Goal: Information Seeking & Learning: Learn about a topic

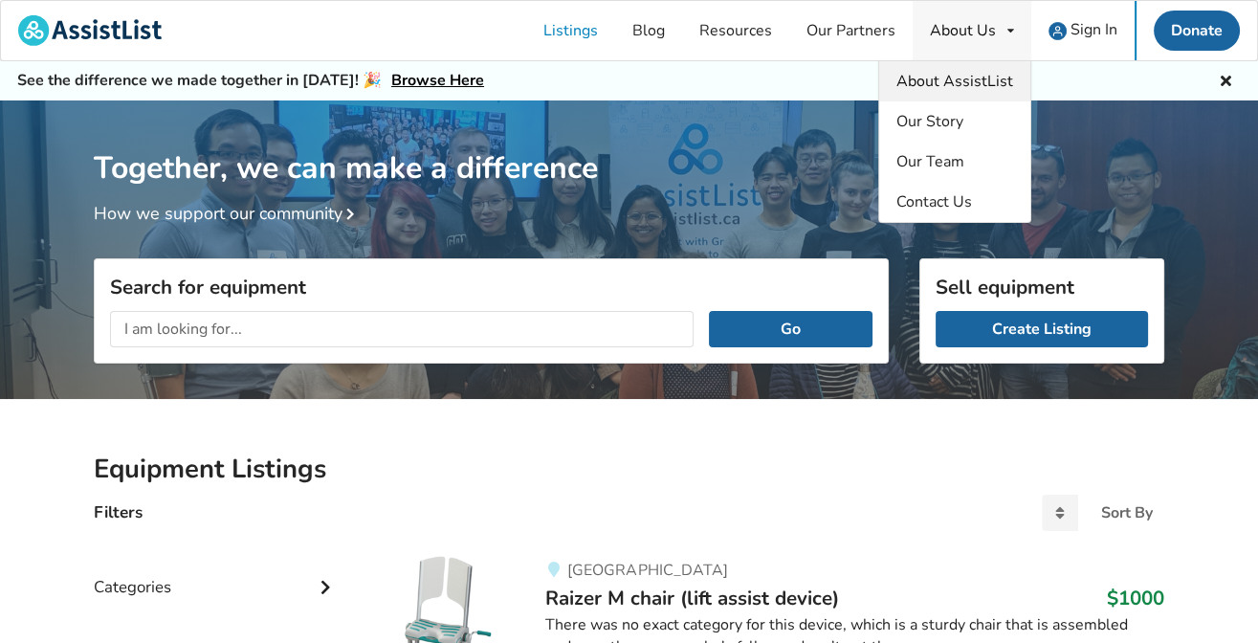
click at [964, 75] on span "About AssistList" at bounding box center [955, 81] width 117 height 21
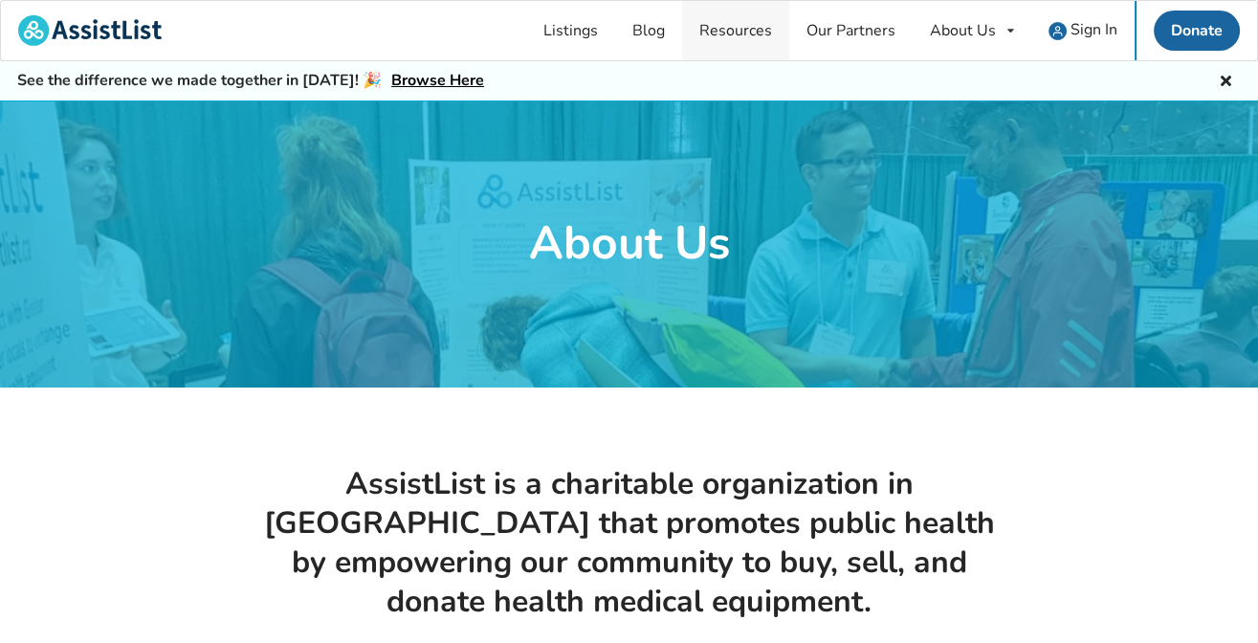
click at [722, 30] on link "Resources" at bounding box center [735, 30] width 107 height 59
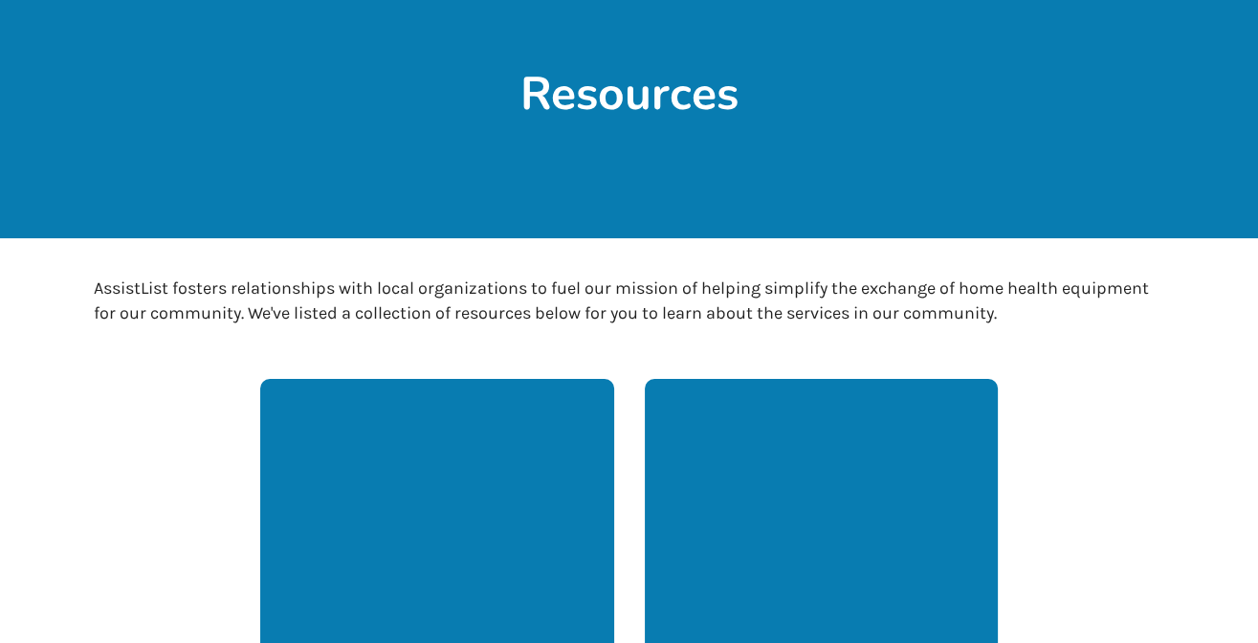
scroll to position [448, 0]
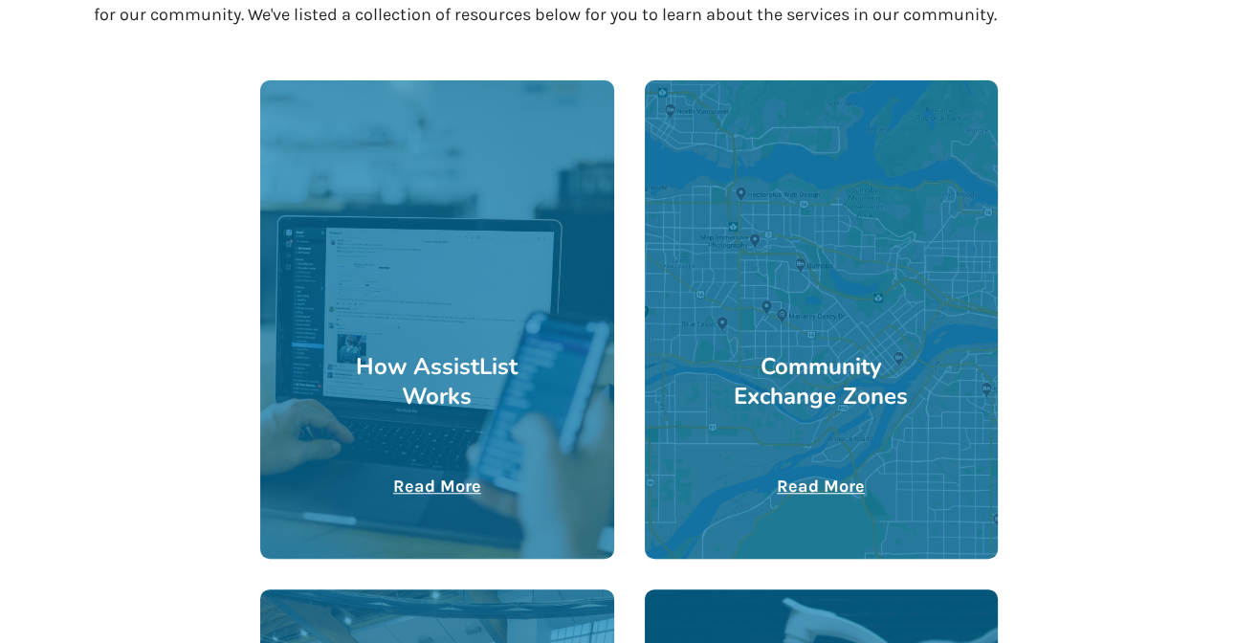
click at [452, 481] on u "Read More" at bounding box center [437, 486] width 88 height 21
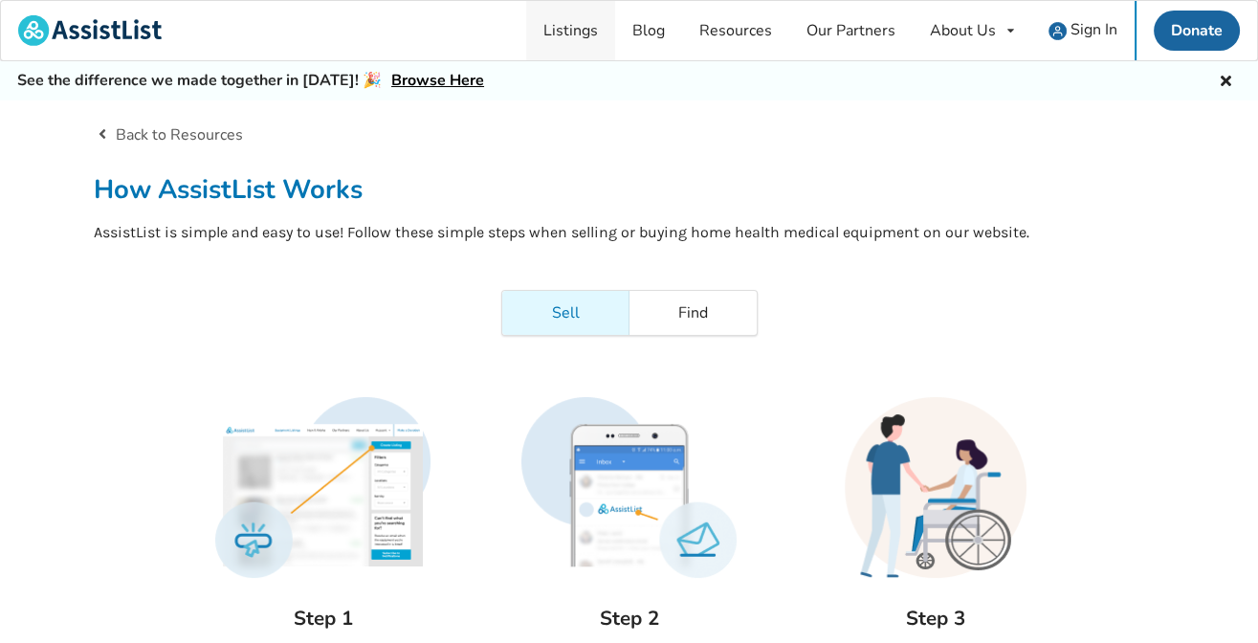
click at [580, 36] on link "Listings" at bounding box center [570, 30] width 89 height 59
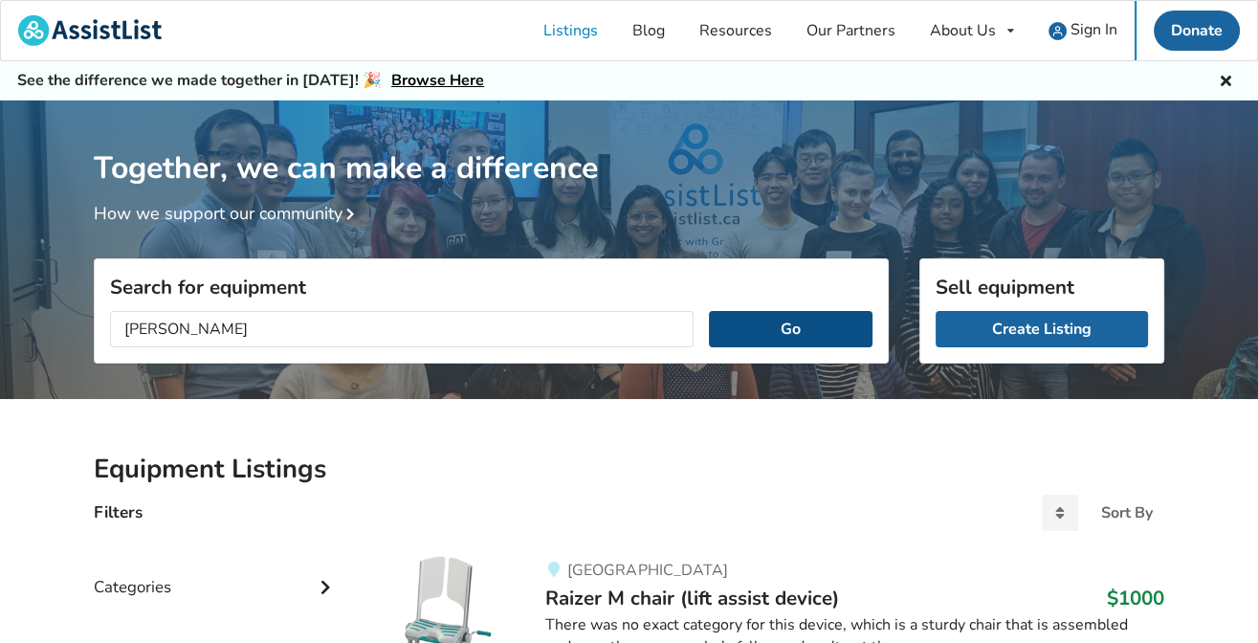
click at [763, 321] on button "Go" at bounding box center [791, 329] width 164 height 36
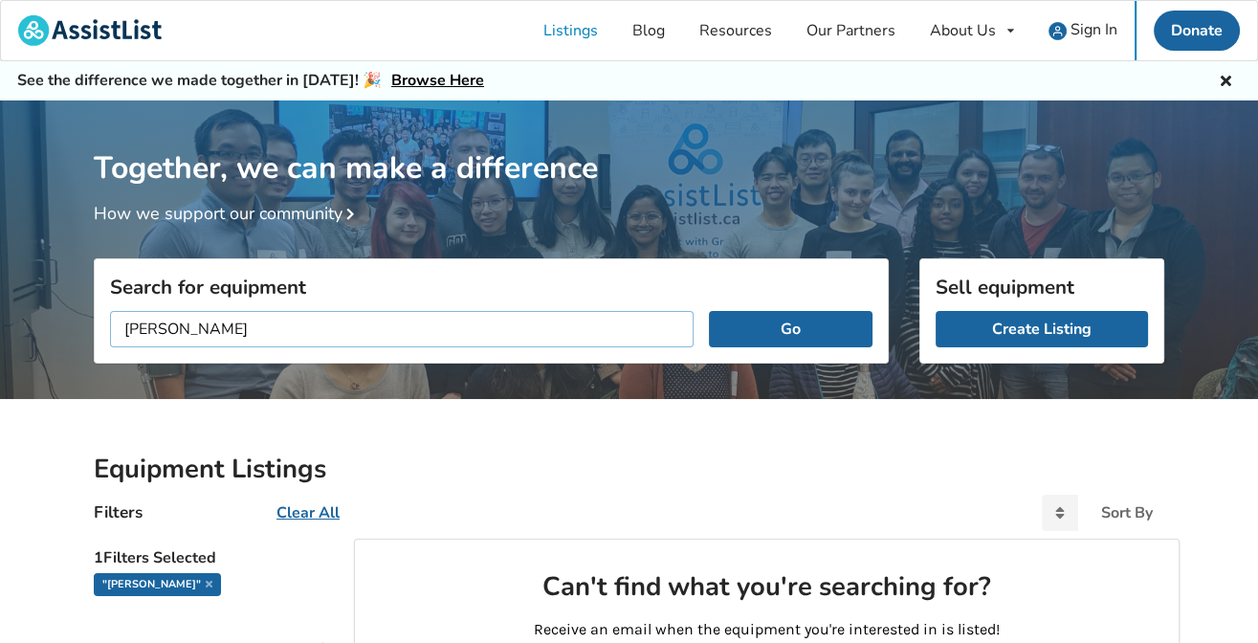
drag, startPoint x: 300, startPoint y: 338, endPoint x: 97, endPoint y: 335, distance: 203.8
click at [97, 335] on div "[PERSON_NAME] Go" at bounding box center [491, 329] width 793 height 67
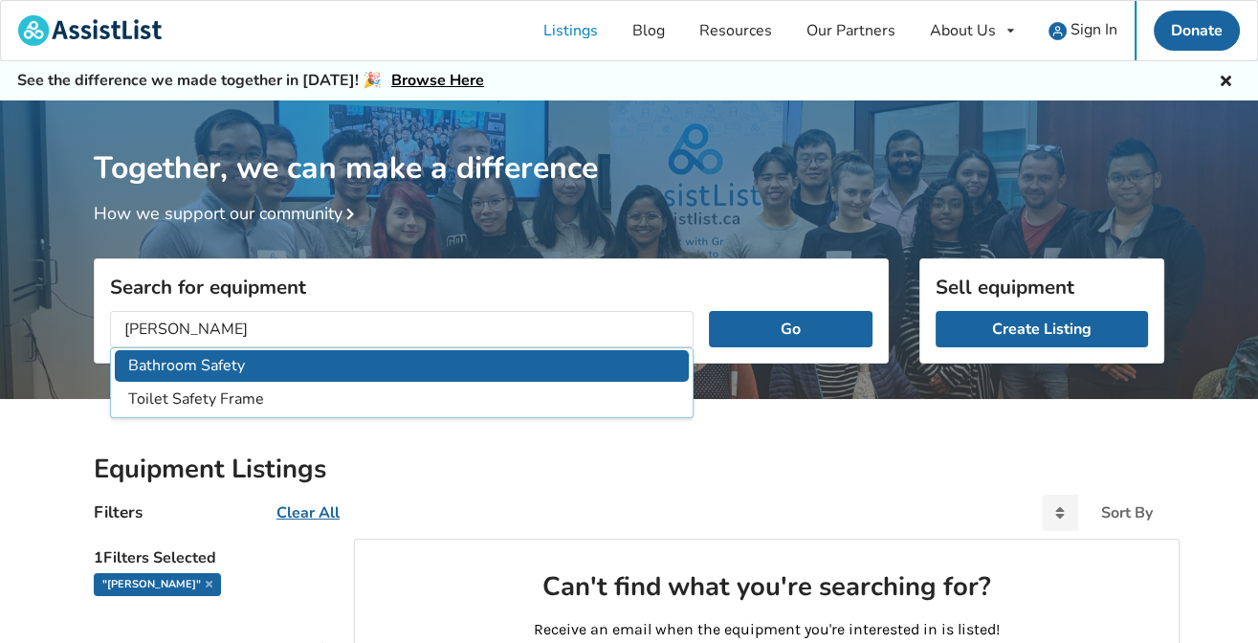
click at [343, 368] on li "Bathroom Safety" at bounding box center [402, 366] width 574 height 32
type input "Bathroom Safety"
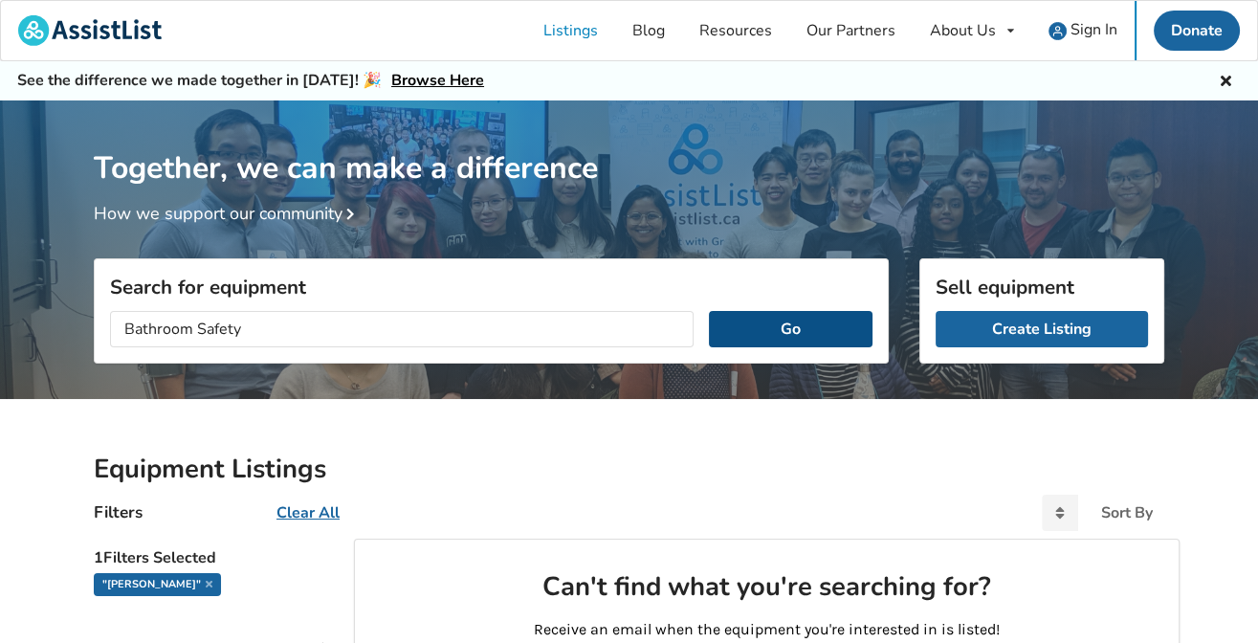
click at [803, 344] on button "Go" at bounding box center [791, 329] width 164 height 36
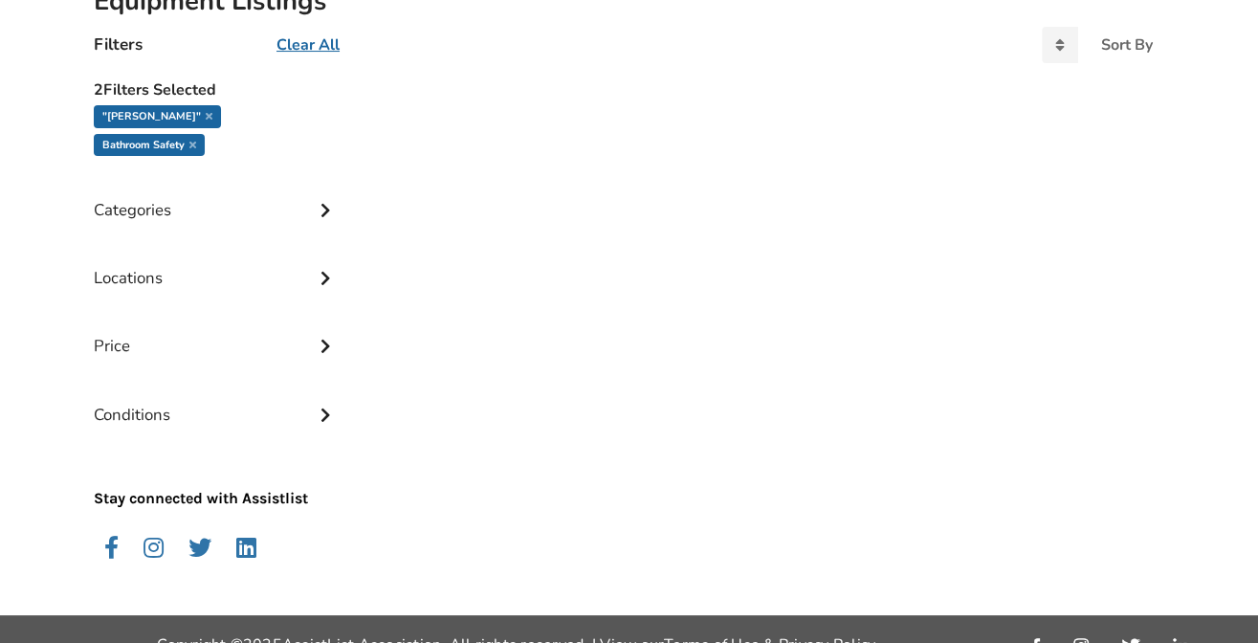
scroll to position [468, 0]
click at [327, 200] on icon at bounding box center [325, 208] width 19 height 16
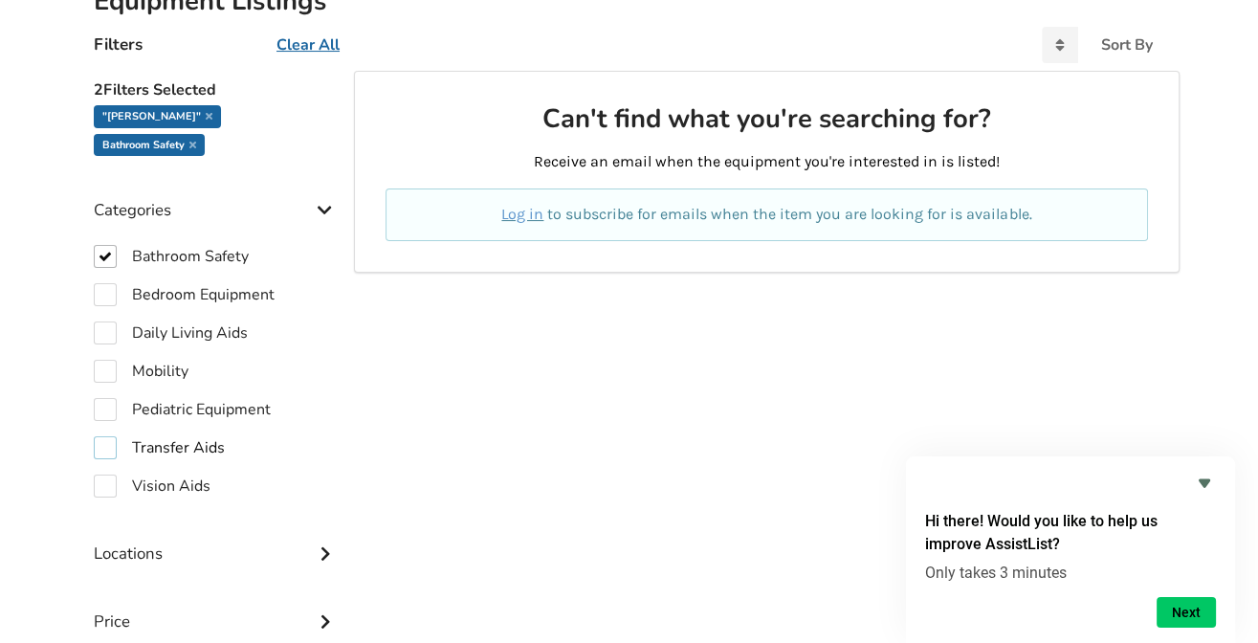
click at [109, 436] on label "Transfer Aids" at bounding box center [159, 447] width 131 height 23
checkbox input "true"
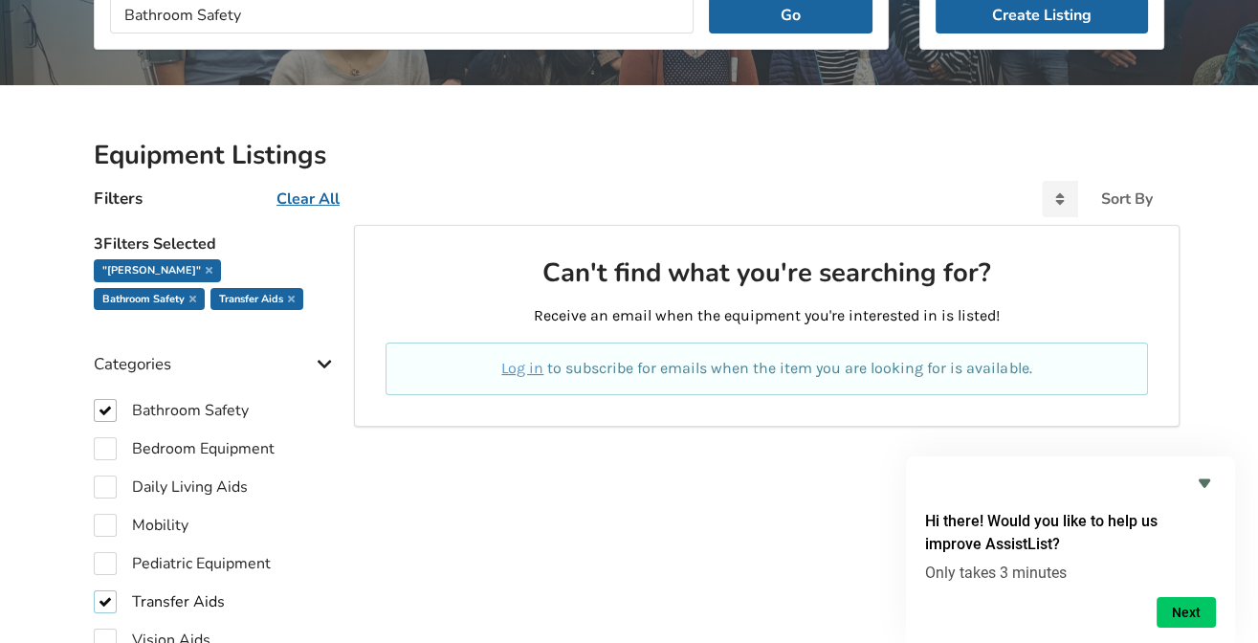
scroll to position [319, 0]
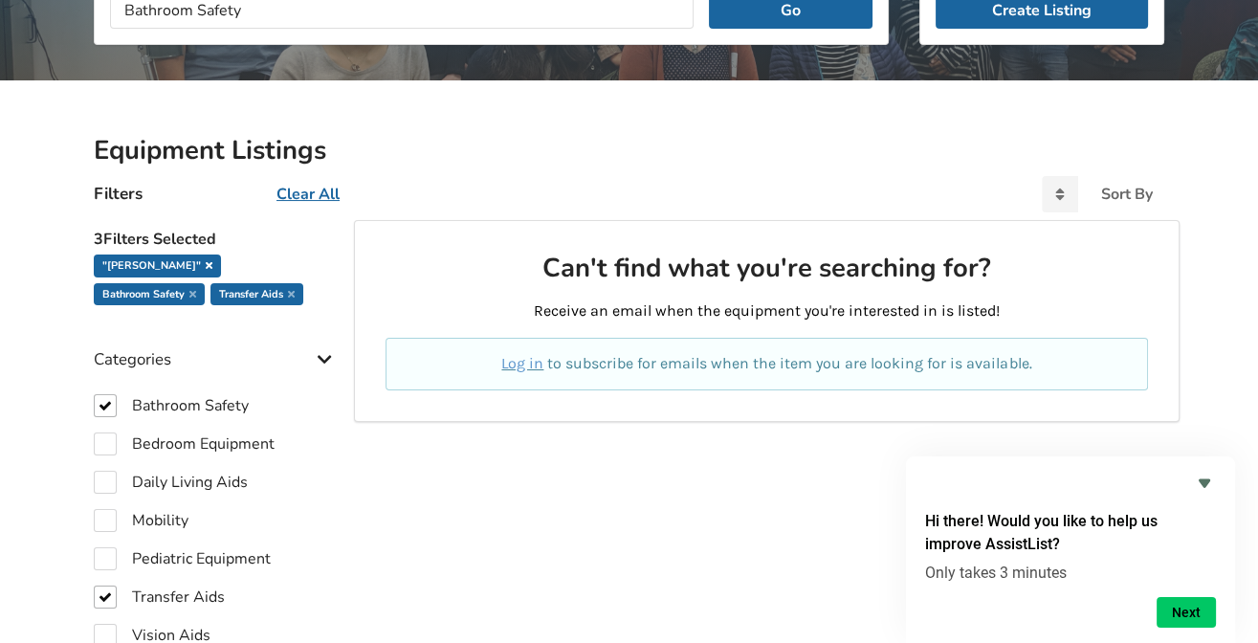
click at [206, 260] on icon at bounding box center [209, 265] width 7 height 10
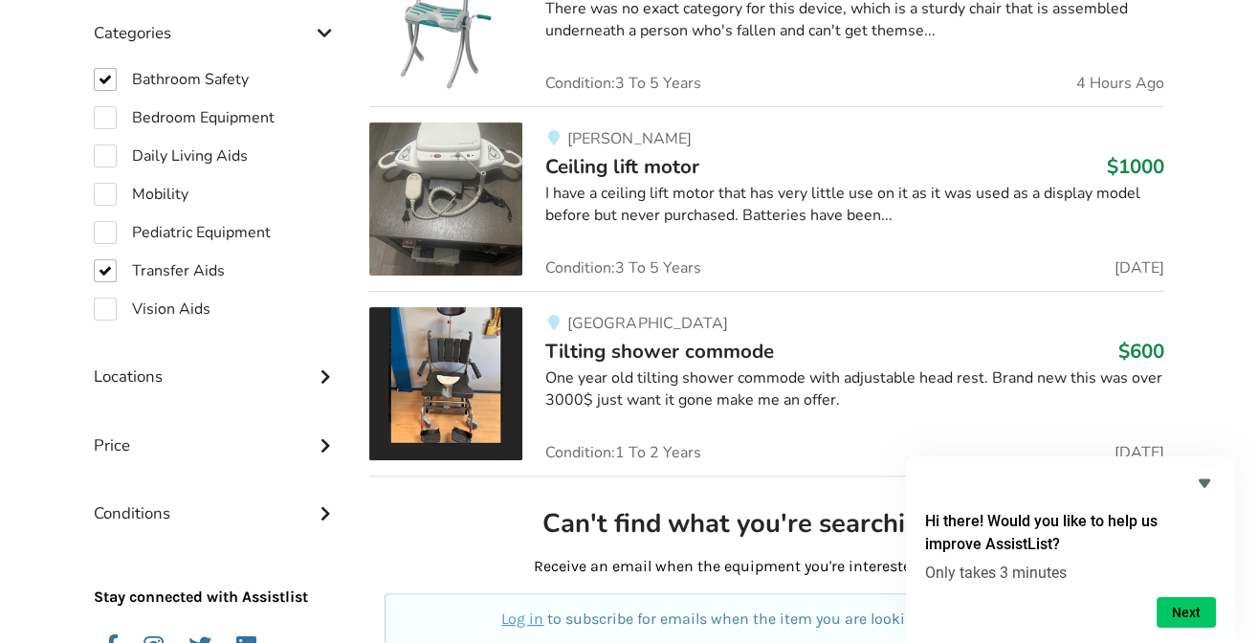
scroll to position [618, 0]
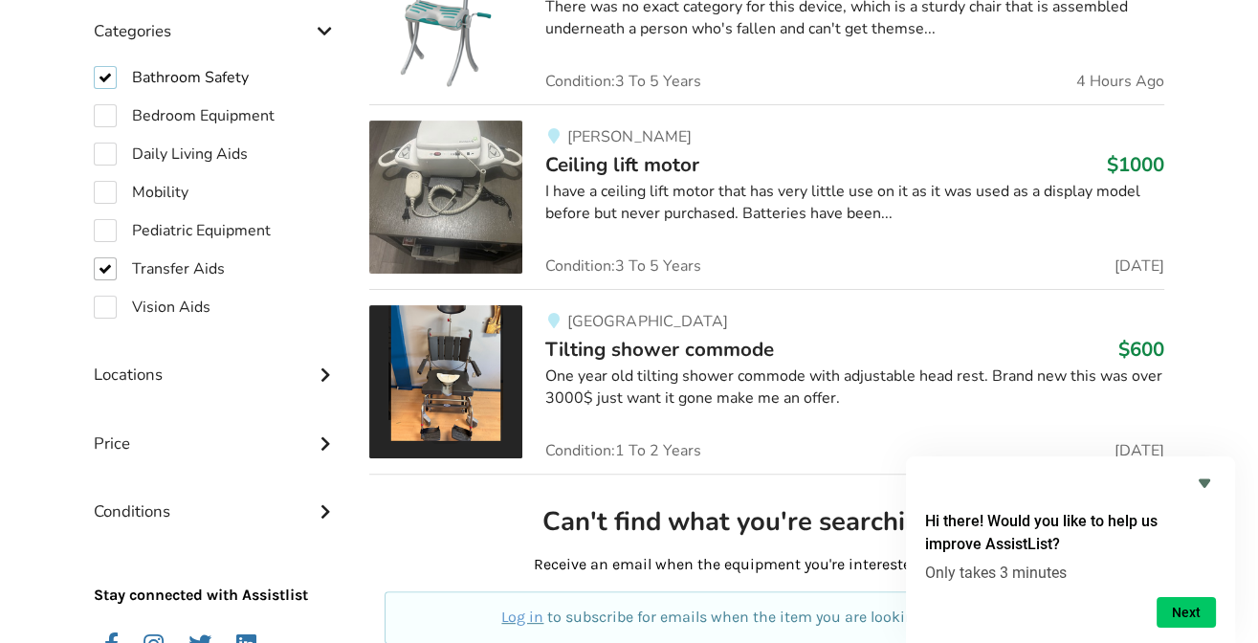
click at [109, 77] on label "Bathroom Safety" at bounding box center [171, 77] width 155 height 23
checkbox input "false"
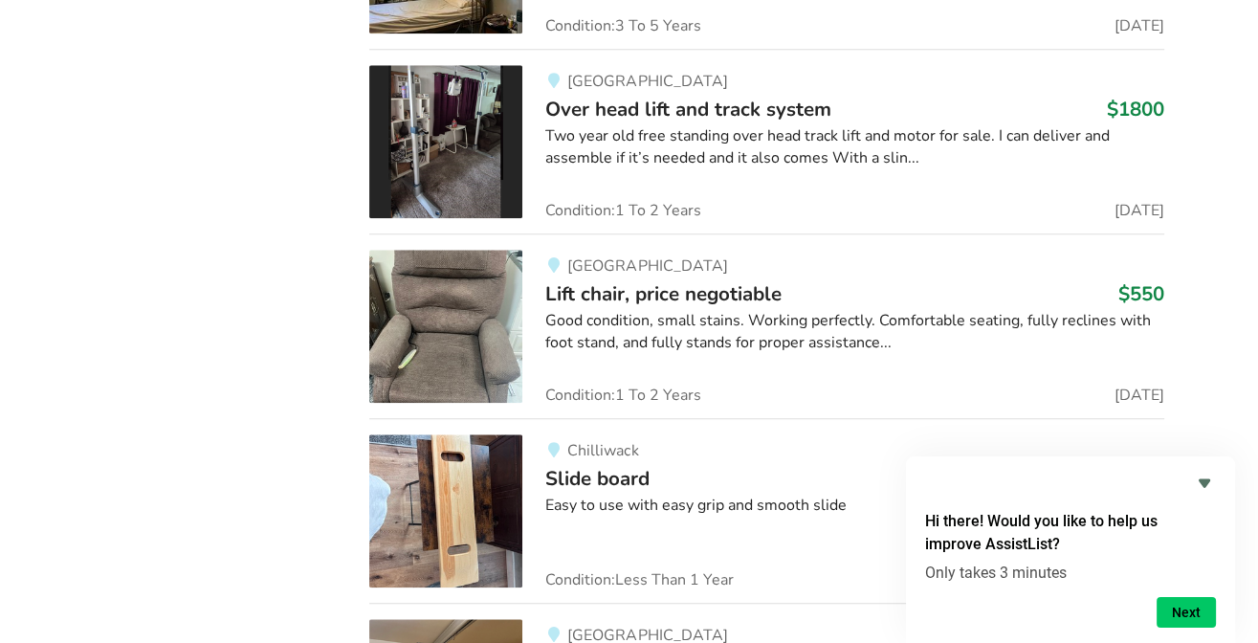
scroll to position [2187, 0]
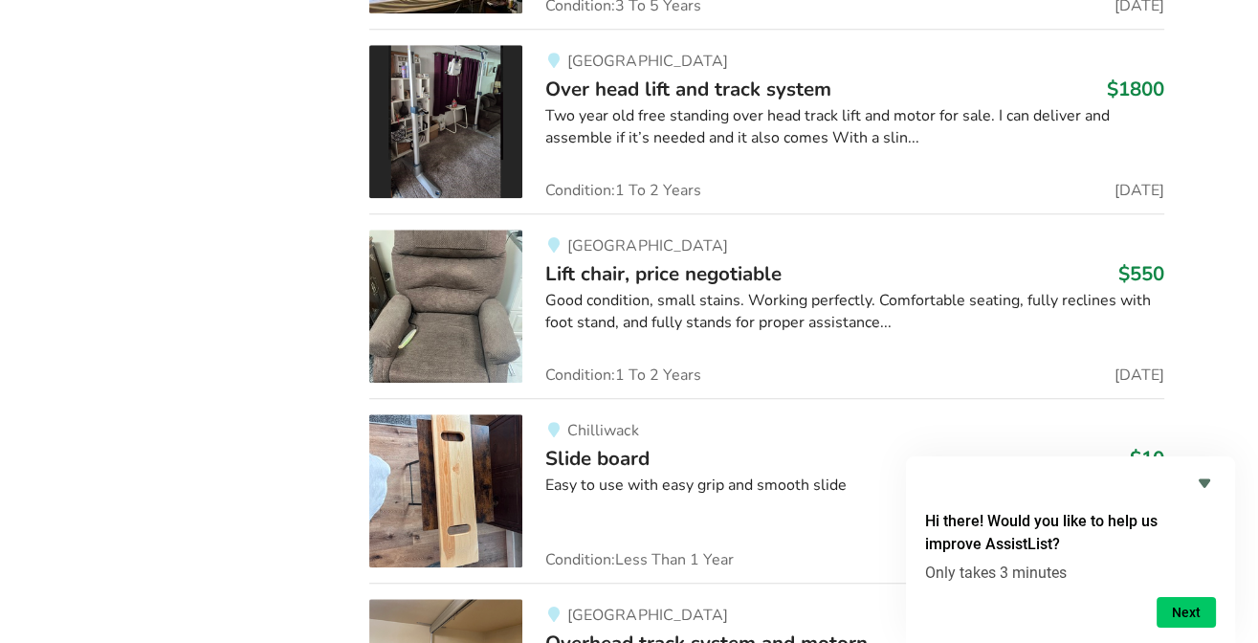
click at [511, 293] on img at bounding box center [445, 306] width 153 height 153
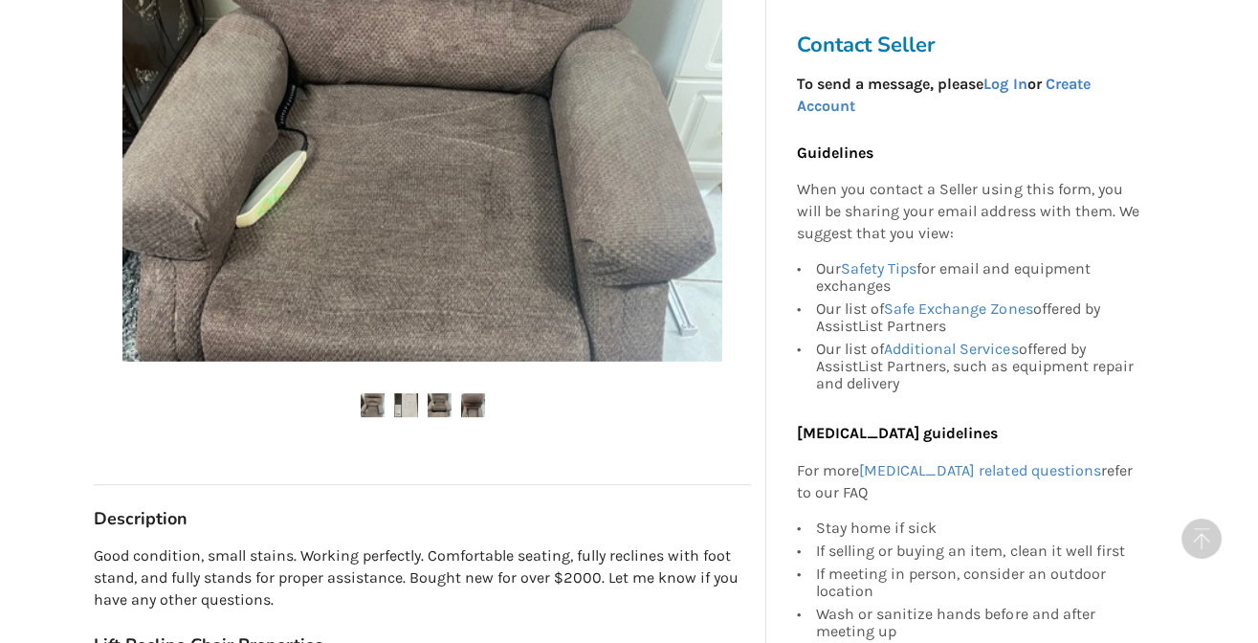
scroll to position [598, 0]
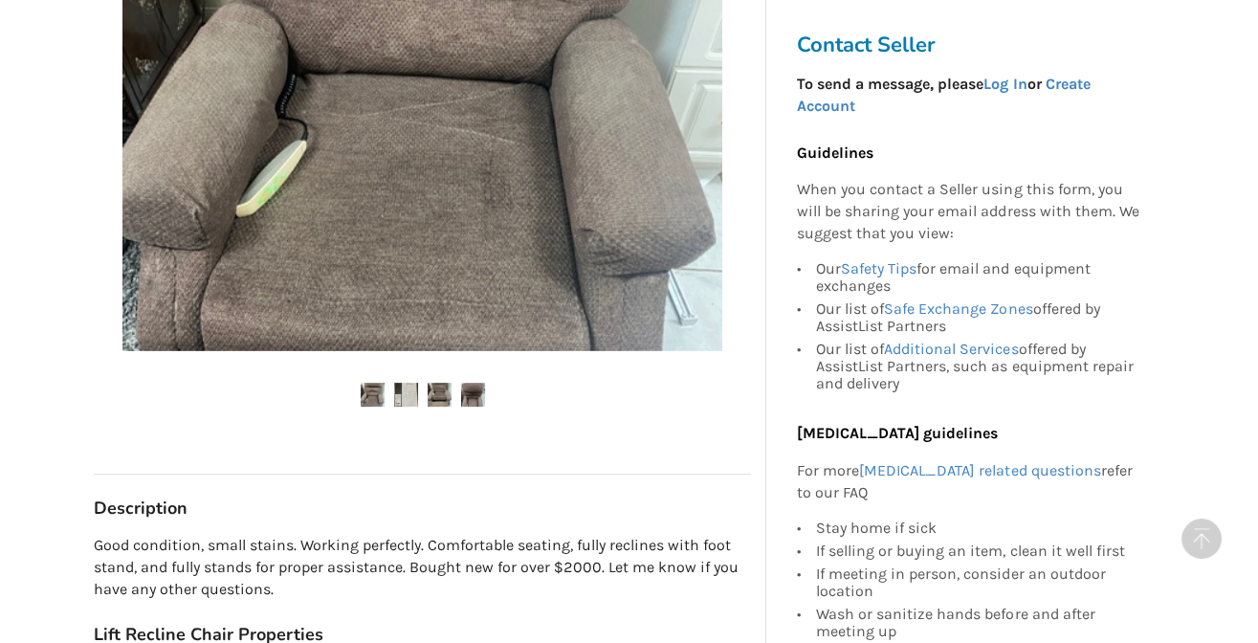
click at [403, 391] on img at bounding box center [406, 395] width 24 height 24
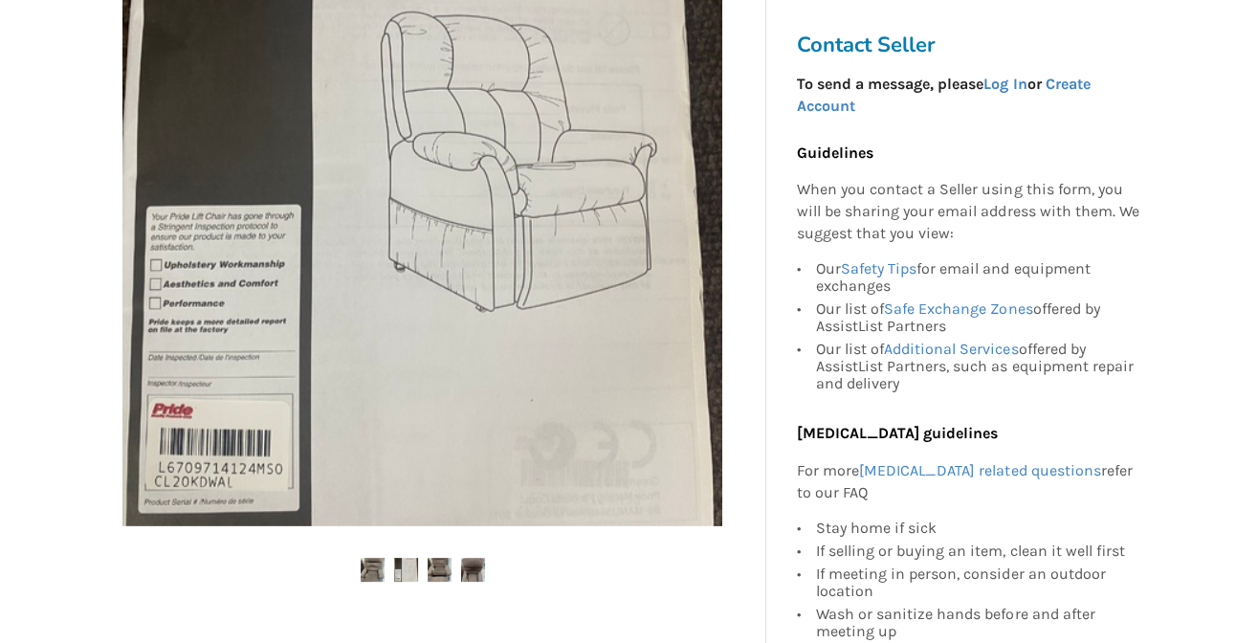
scroll to position [448, 0]
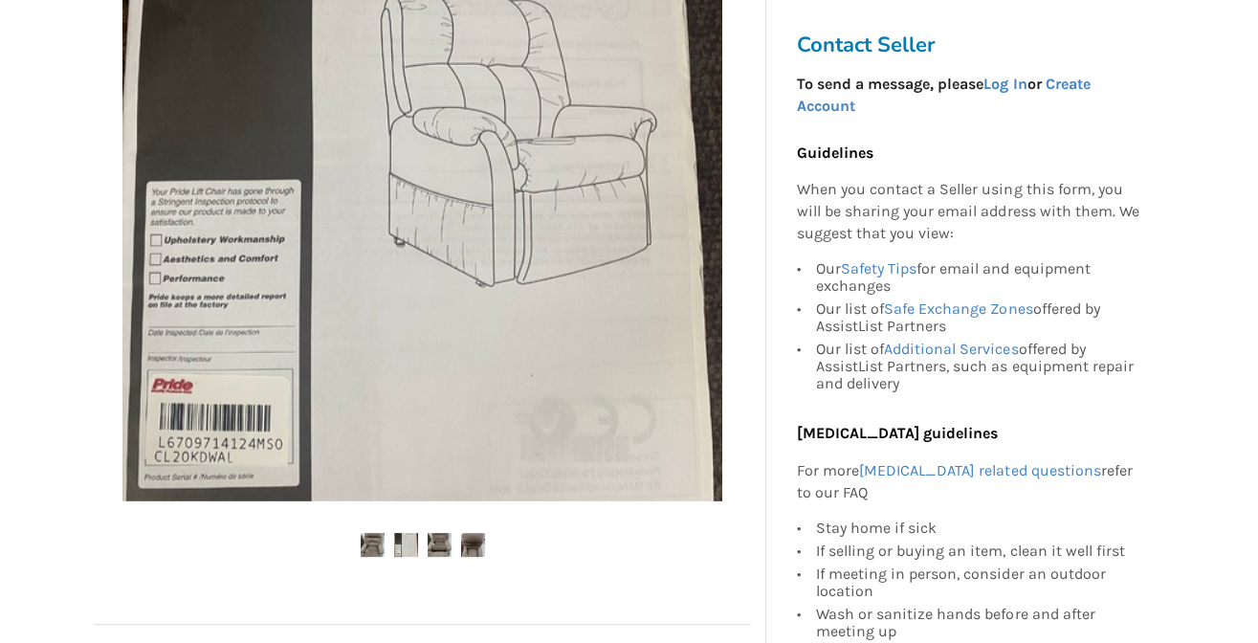
click at [443, 539] on img at bounding box center [440, 545] width 24 height 24
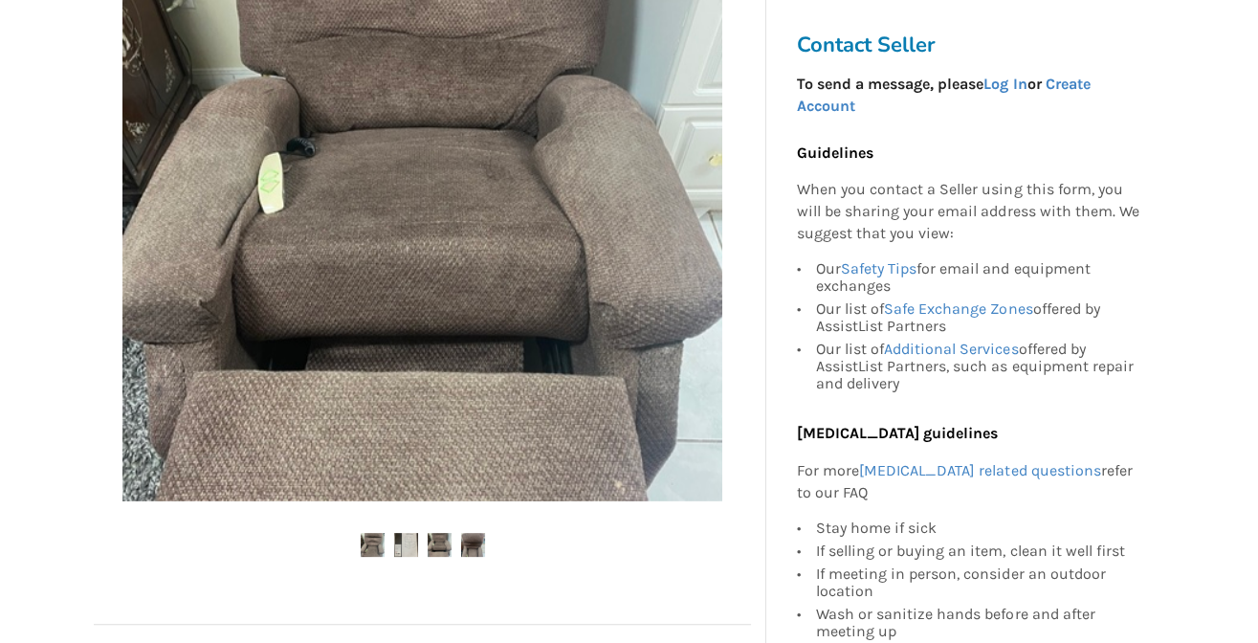
click at [475, 536] on img at bounding box center [473, 545] width 24 height 24
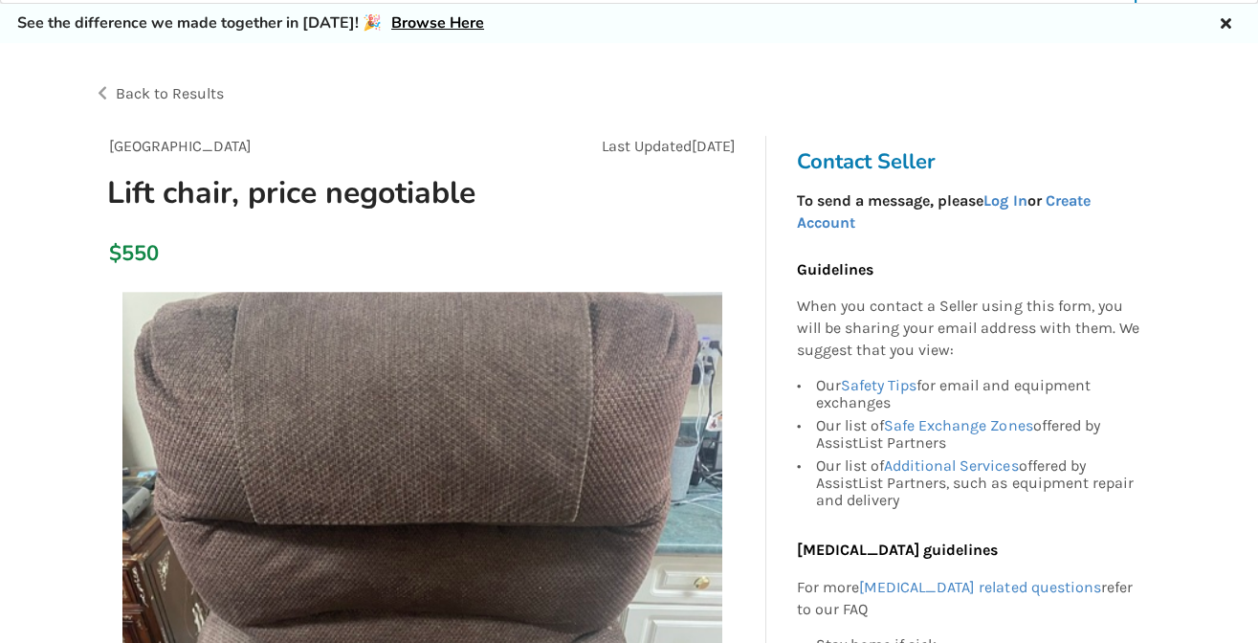
scroll to position [0, 0]
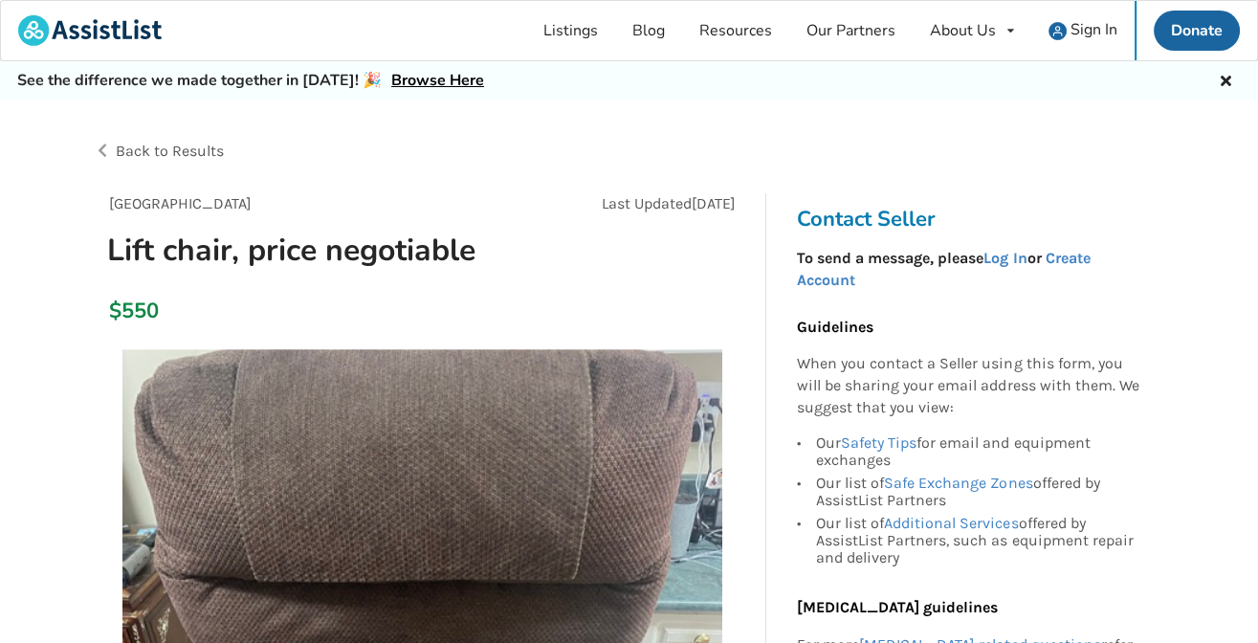
click at [133, 153] on span "Back to Results" at bounding box center [170, 151] width 108 height 18
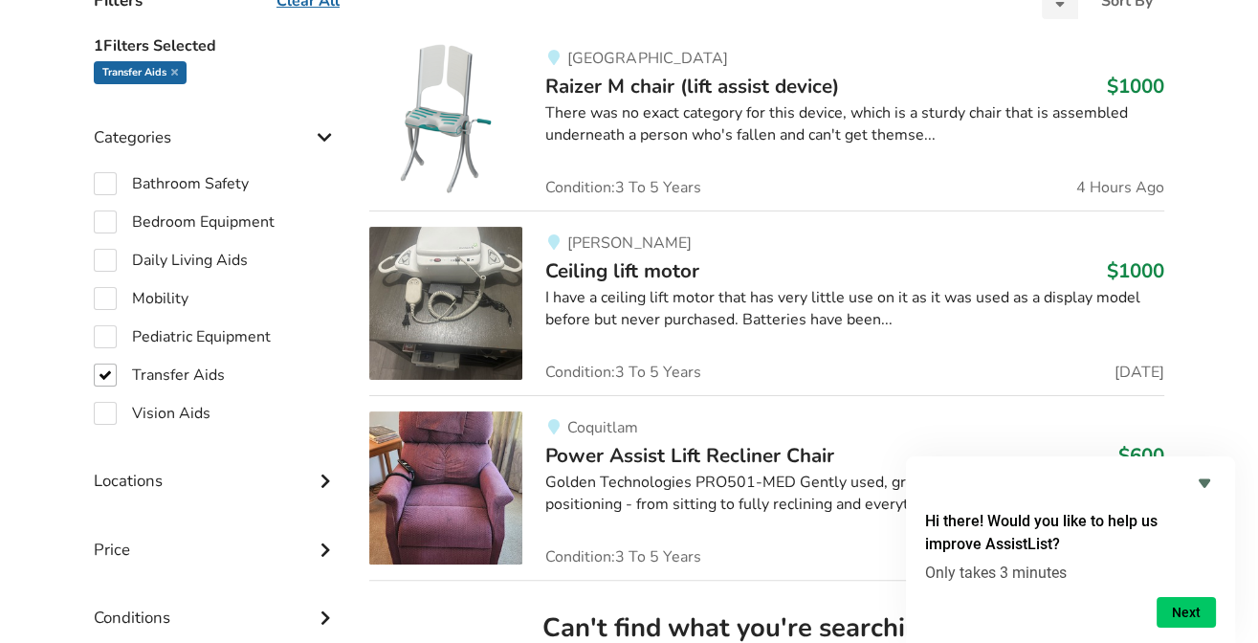
scroll to position [539, 0]
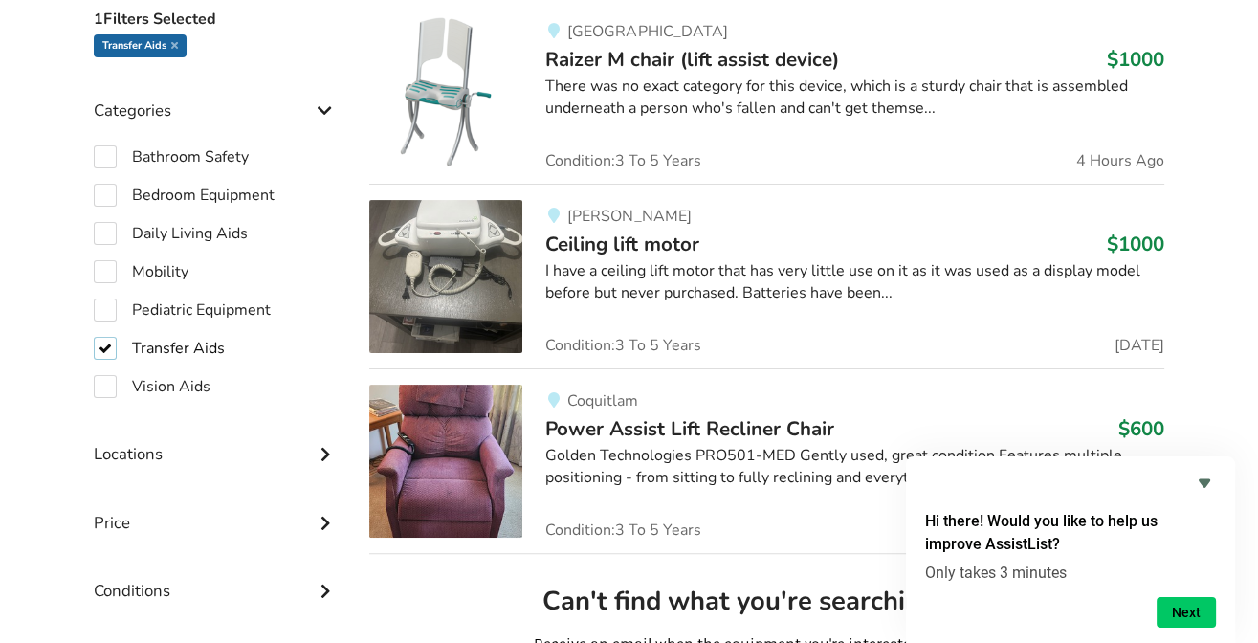
click at [100, 345] on label "Transfer Aids" at bounding box center [159, 348] width 131 height 23
checkbox input "false"
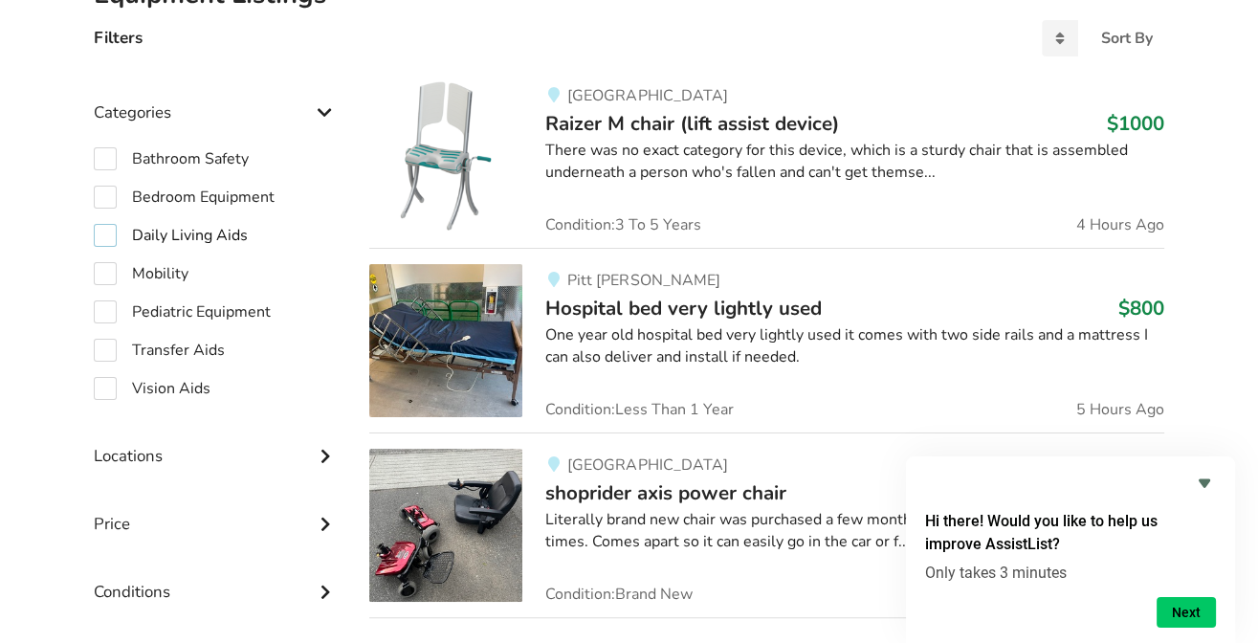
click at [97, 228] on label "Daily Living Aids" at bounding box center [171, 235] width 154 height 23
checkbox input "true"
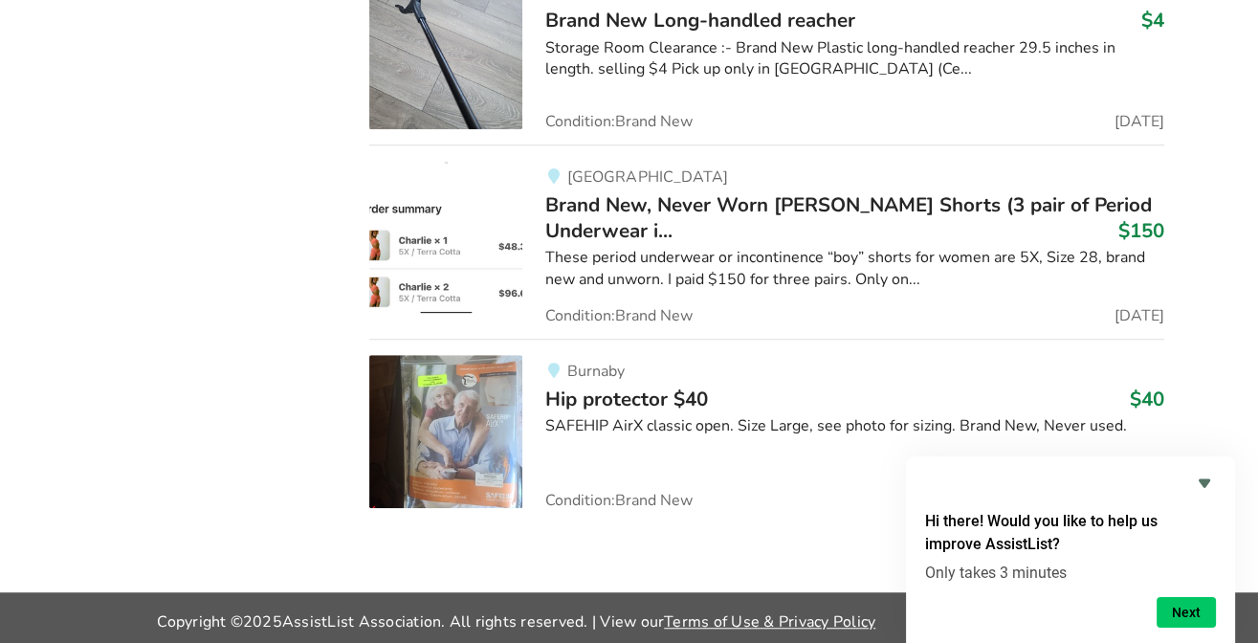
scroll to position [1527, 0]
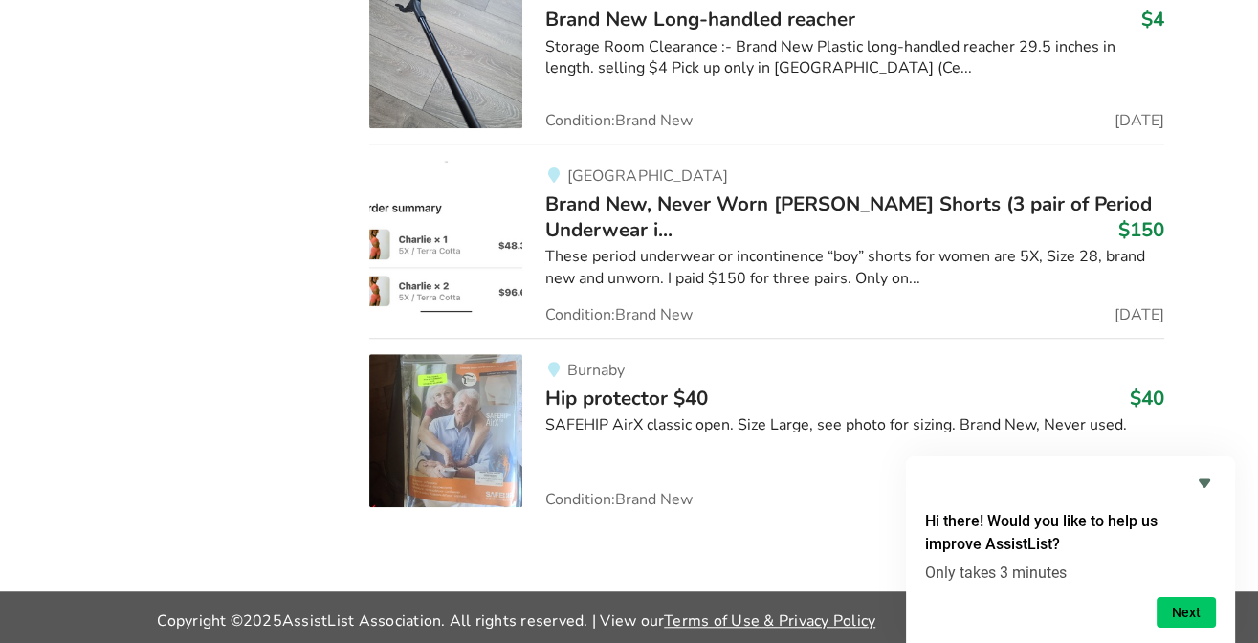
click at [668, 385] on span "Hip protector $40" at bounding box center [626, 398] width 163 height 27
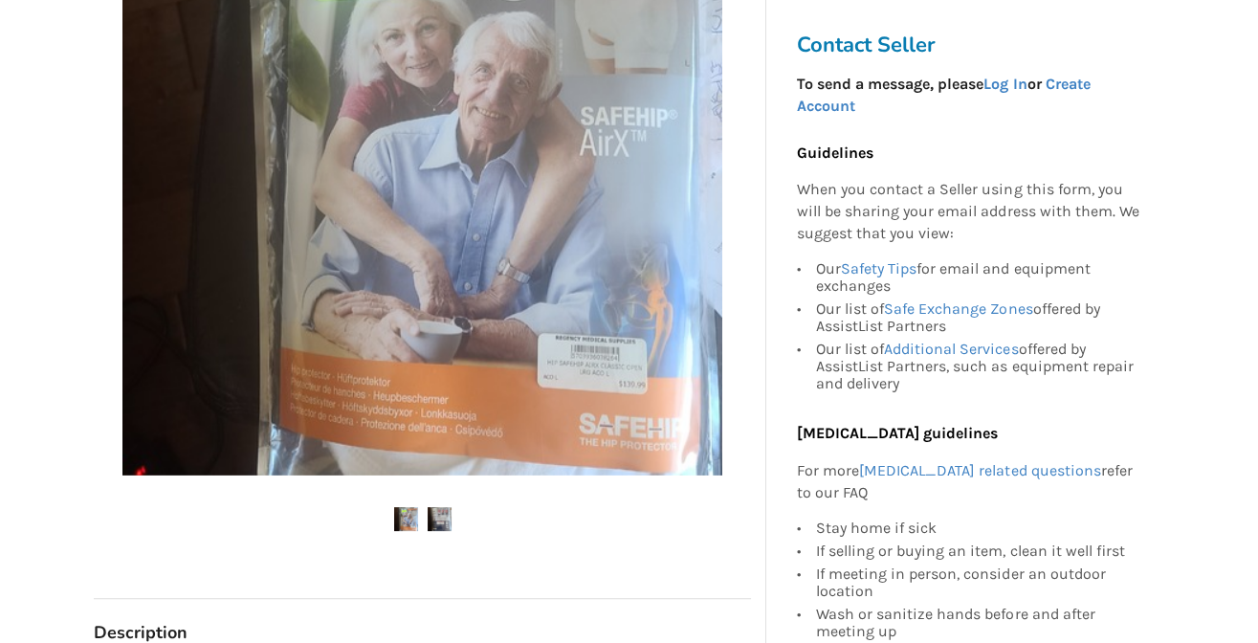
scroll to position [522, 0]
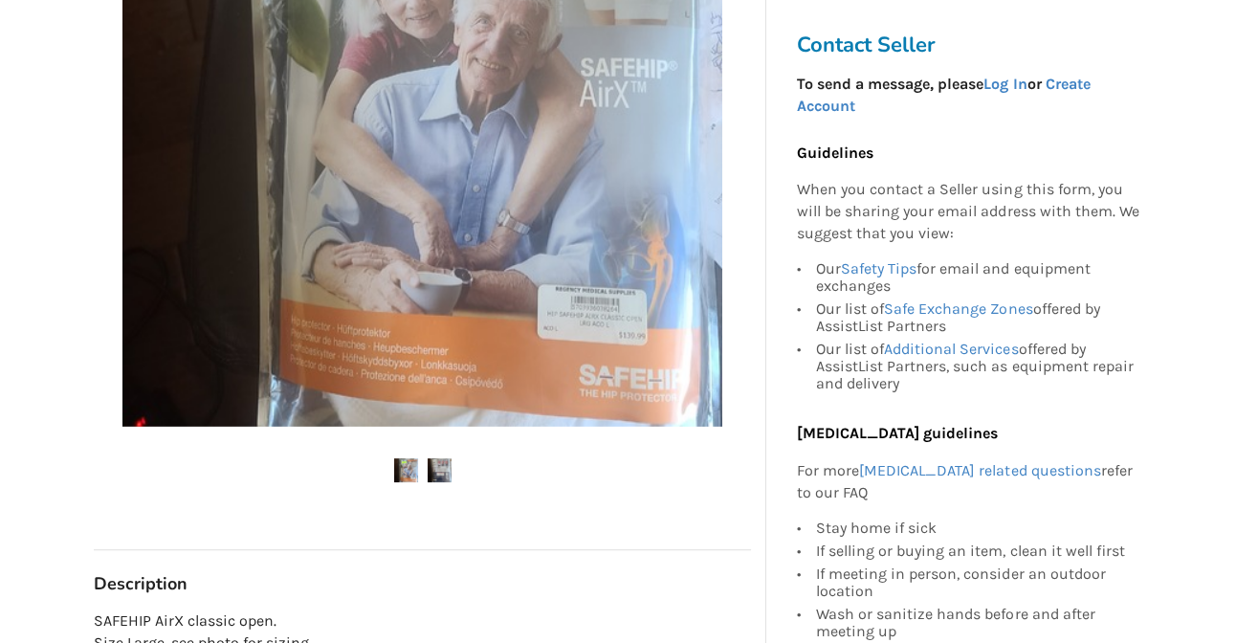
click at [451, 466] on img at bounding box center [440, 470] width 24 height 24
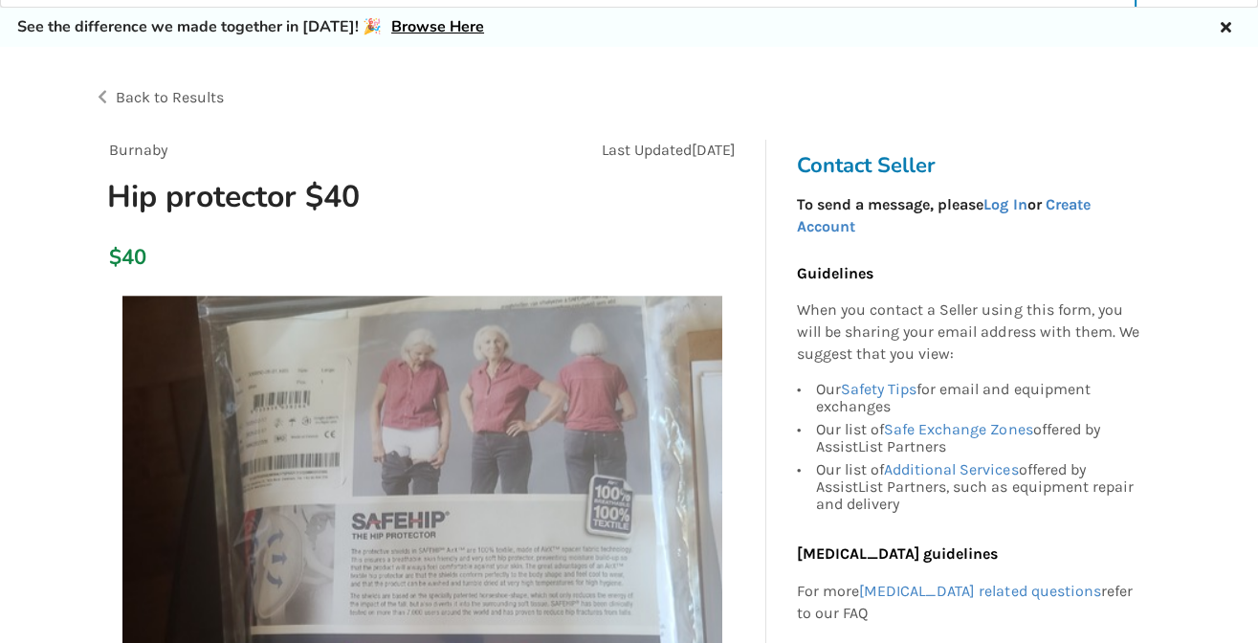
scroll to position [0, 0]
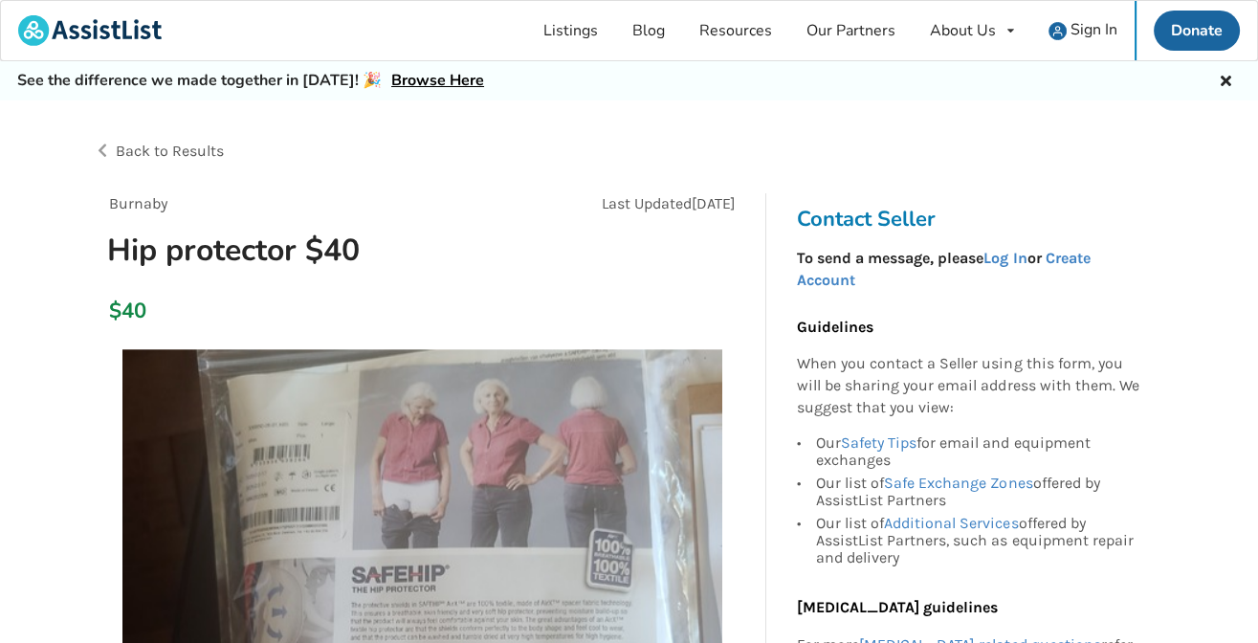
click at [130, 145] on span "Back to Results" at bounding box center [170, 151] width 108 height 18
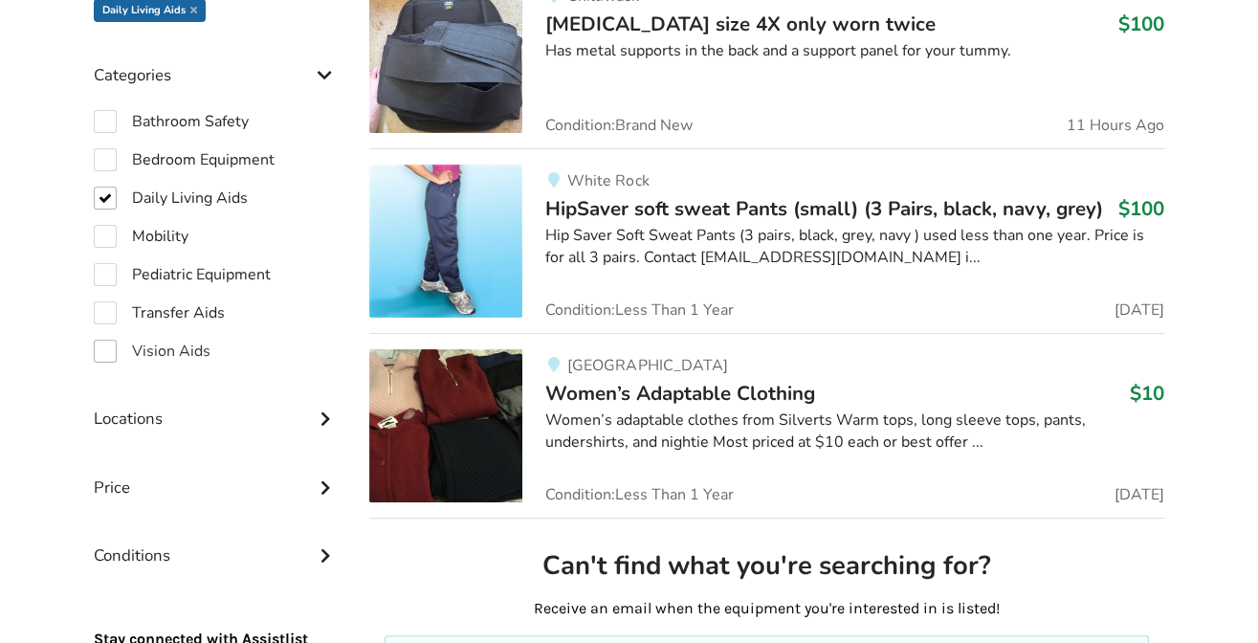
scroll to position [480, 0]
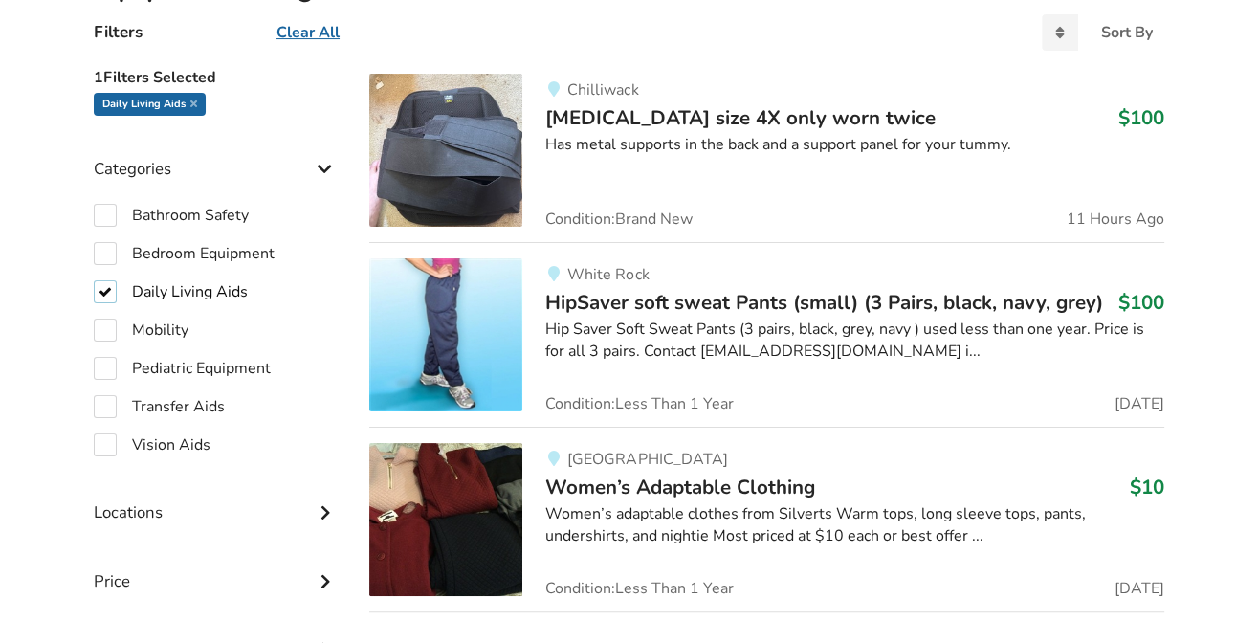
click at [110, 289] on label "Daily Living Aids" at bounding box center [171, 291] width 154 height 23
checkbox input "false"
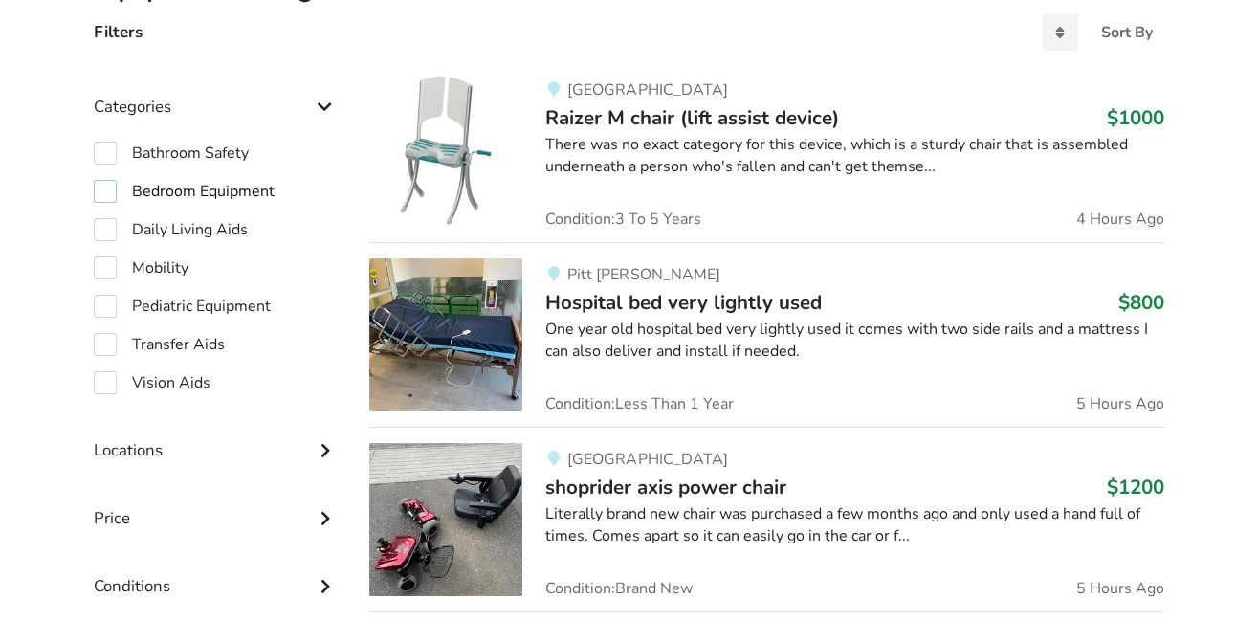
click at [106, 191] on label "Bedroom Equipment" at bounding box center [184, 191] width 181 height 23
checkbox input "true"
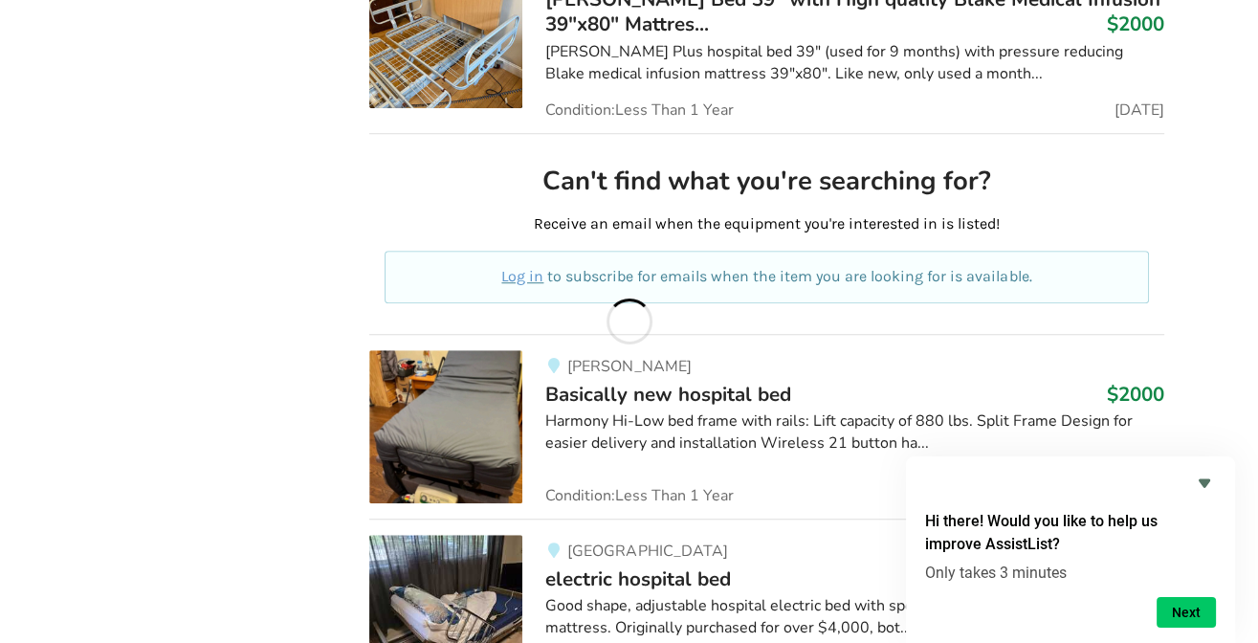
scroll to position [9871, 0]
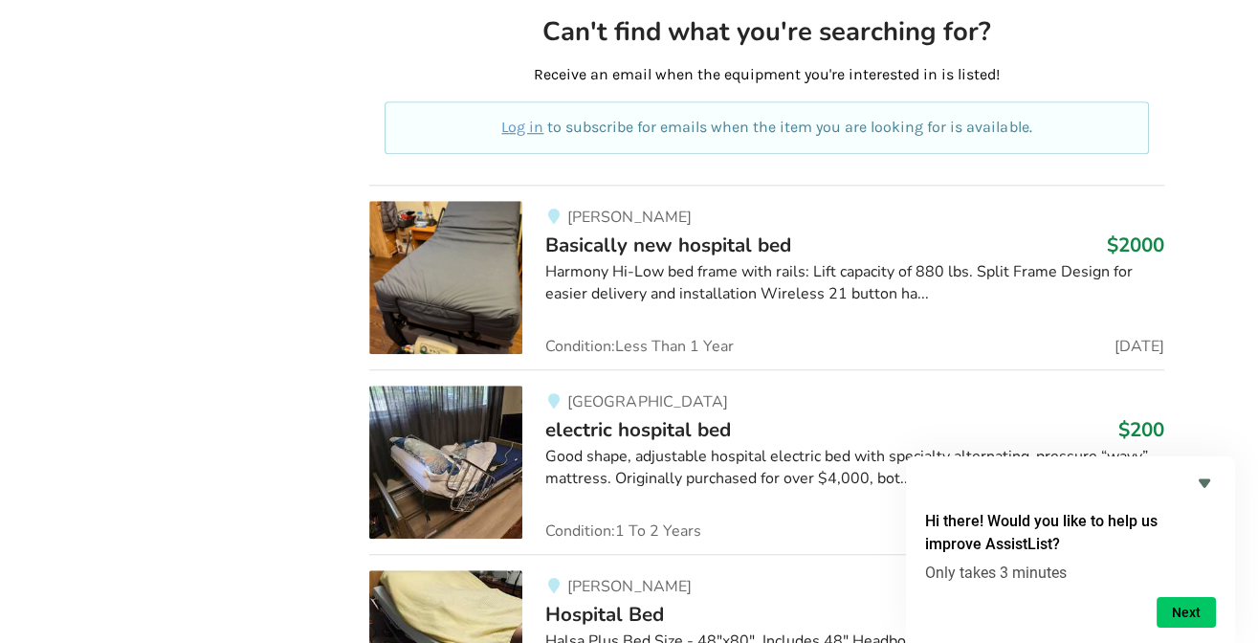
click at [617, 416] on span "electric hospital bed" at bounding box center [638, 429] width 186 height 27
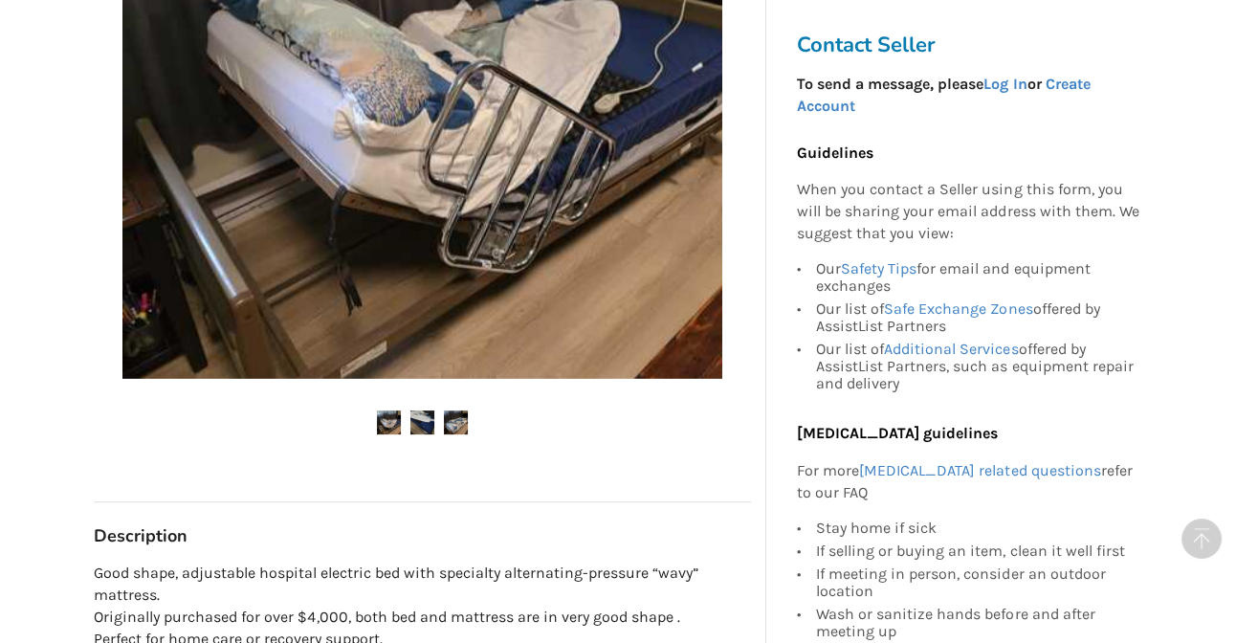
scroll to position [598, 0]
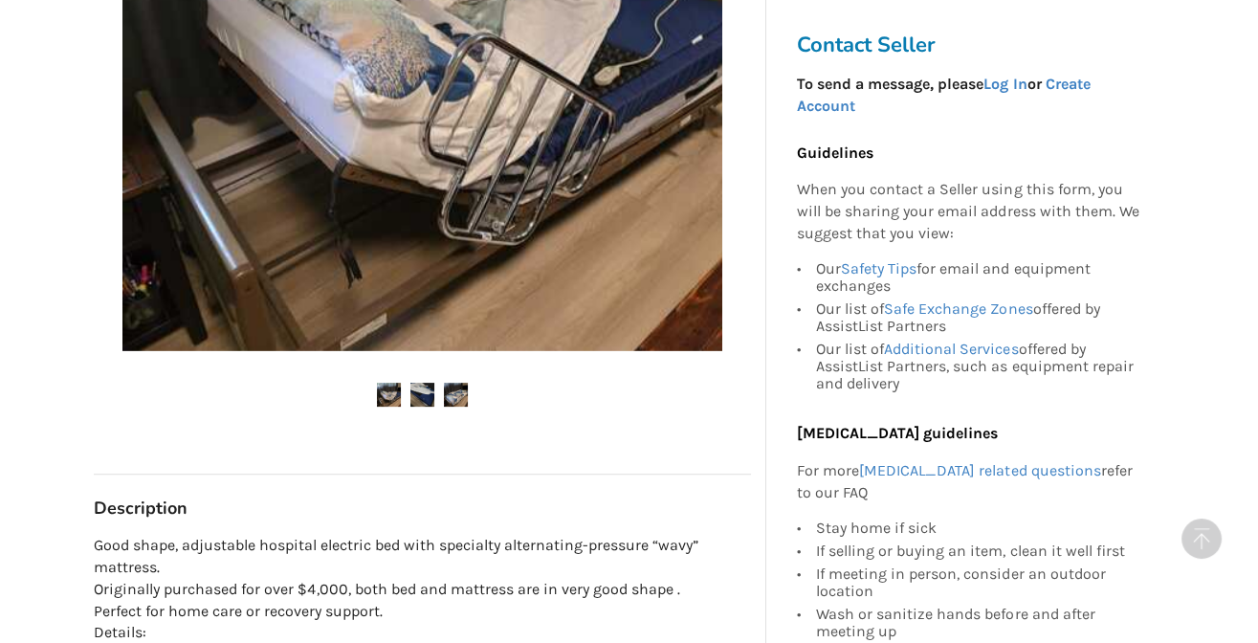
click at [427, 389] on img at bounding box center [422, 395] width 24 height 24
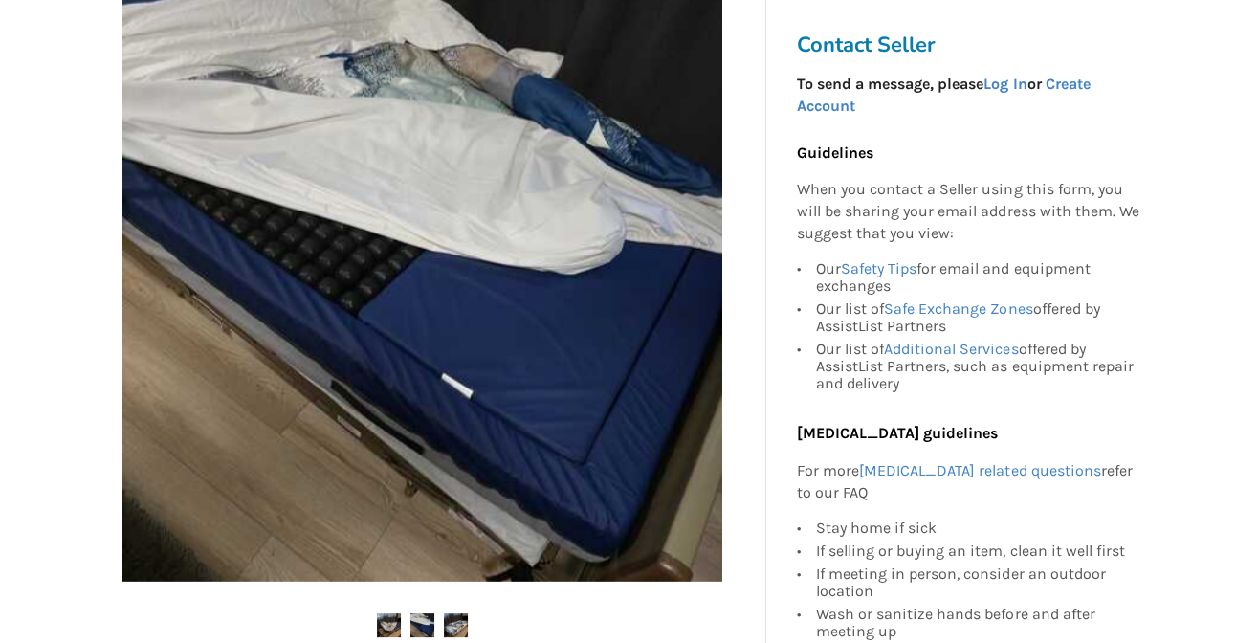
scroll to position [373, 0]
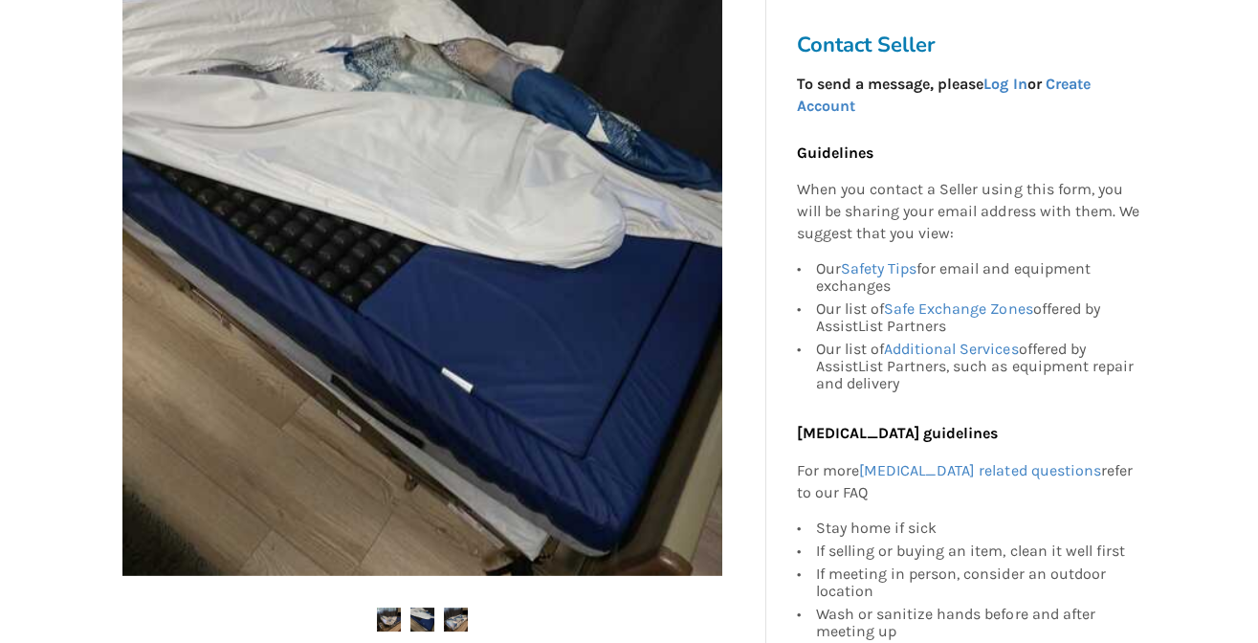
click at [454, 619] on img at bounding box center [456, 620] width 24 height 24
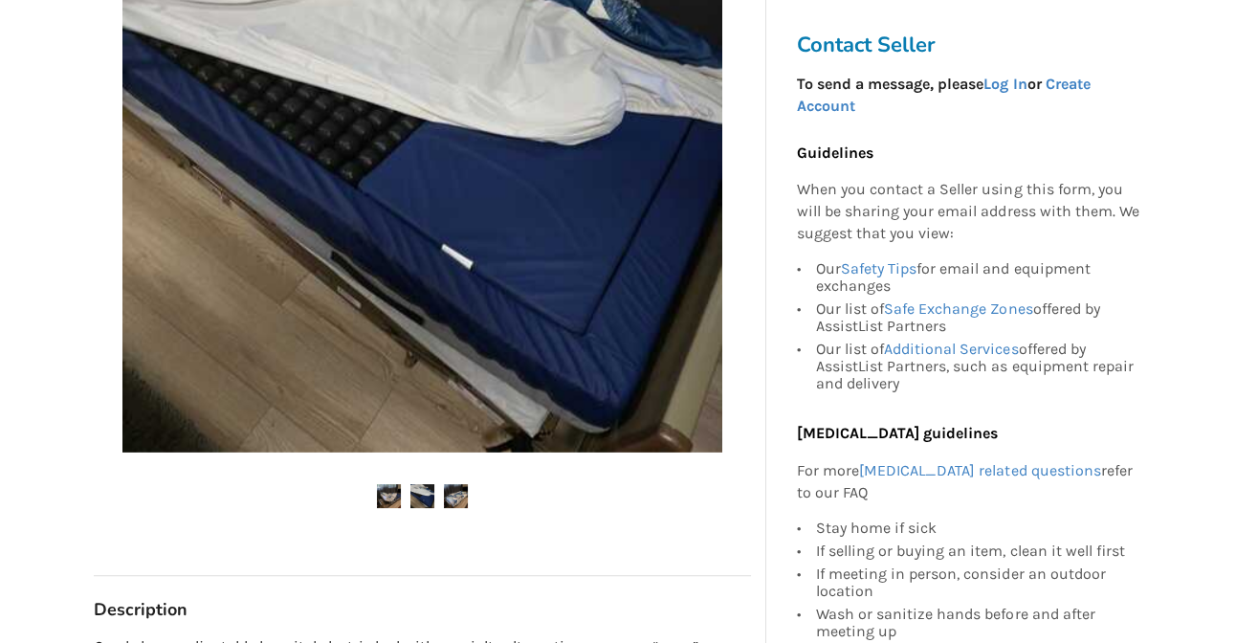
scroll to position [522, 0]
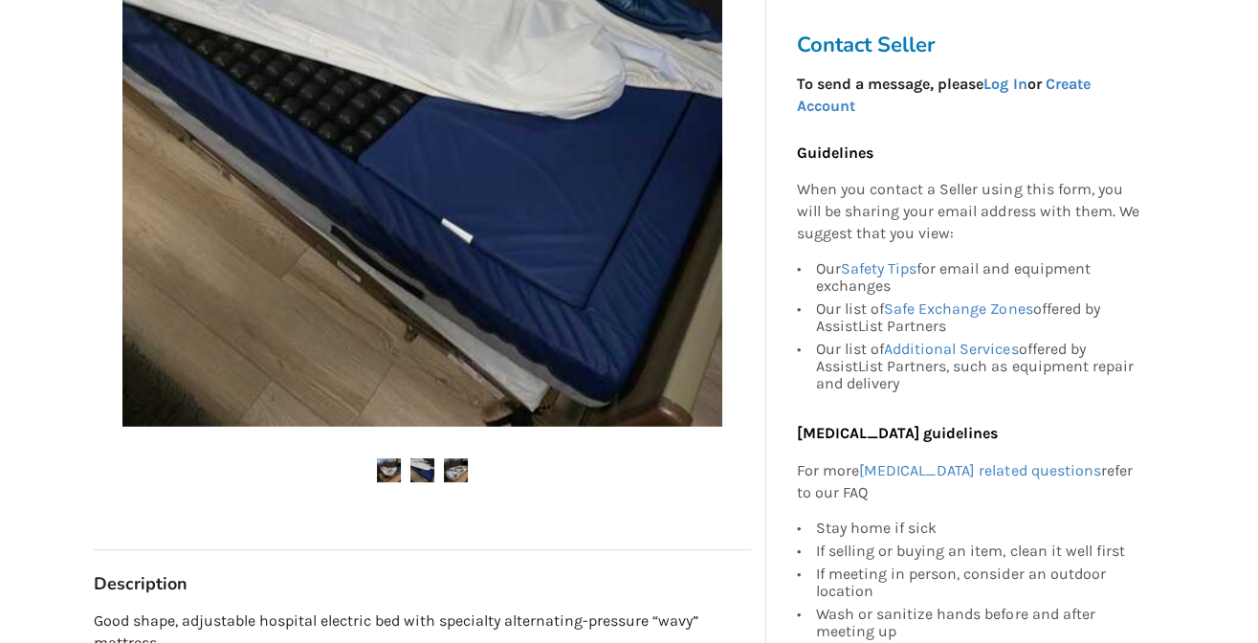
click at [432, 475] on img at bounding box center [422, 470] width 24 height 24
click at [389, 463] on img at bounding box center [389, 470] width 24 height 24
click at [459, 464] on img at bounding box center [456, 470] width 24 height 24
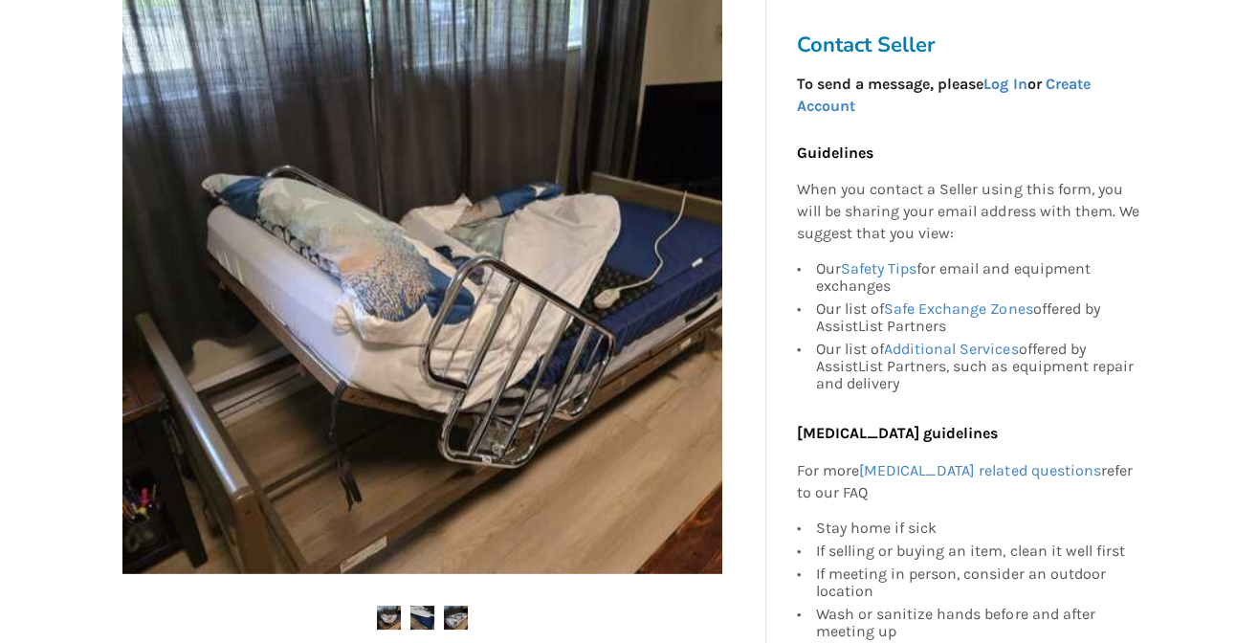
scroll to position [373, 0]
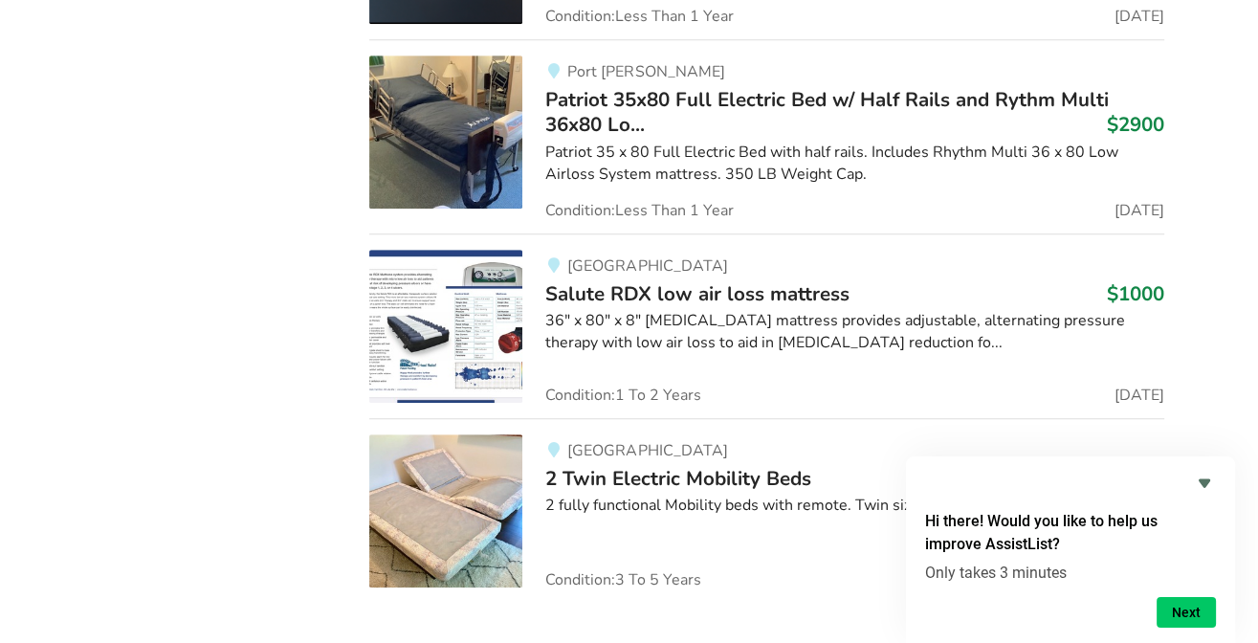
scroll to position [17527, 0]
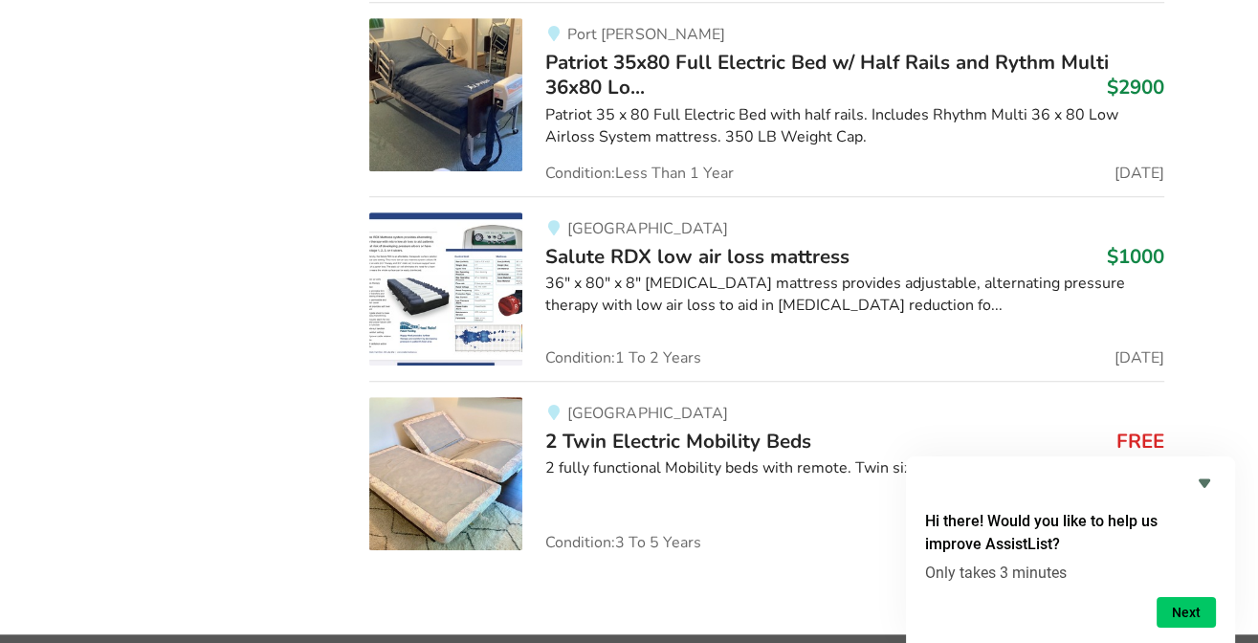
click at [658, 428] on span "2 Twin Electric Mobility Beds" at bounding box center [678, 441] width 266 height 27
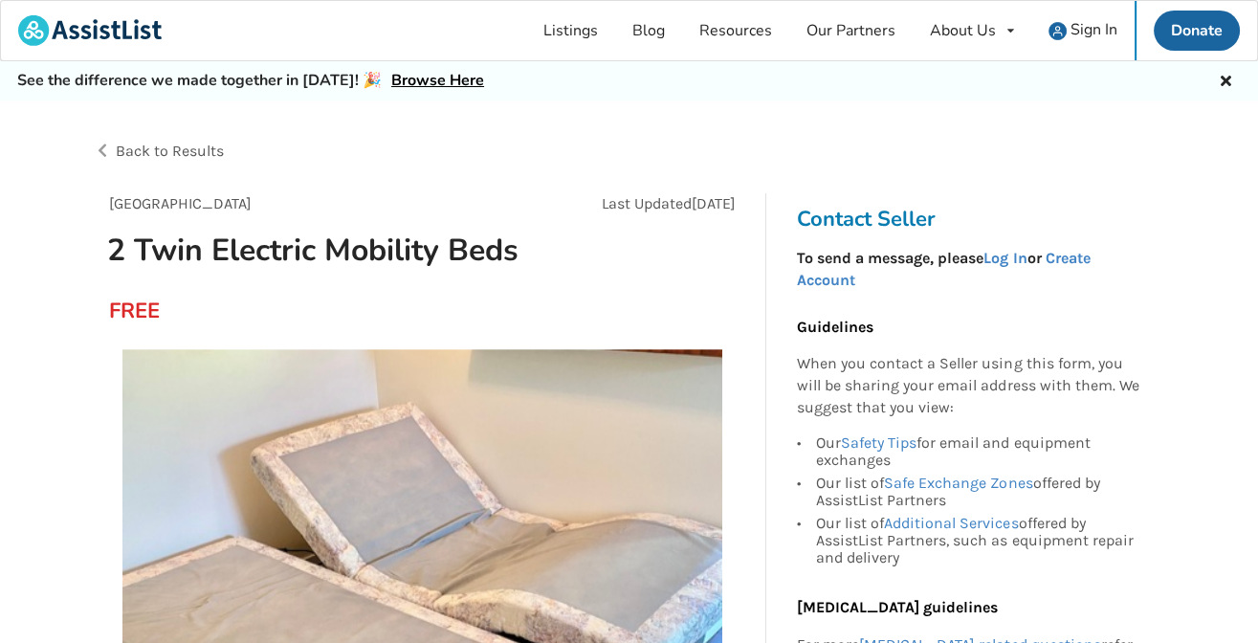
click at [123, 142] on span "Back to Results" at bounding box center [170, 151] width 108 height 18
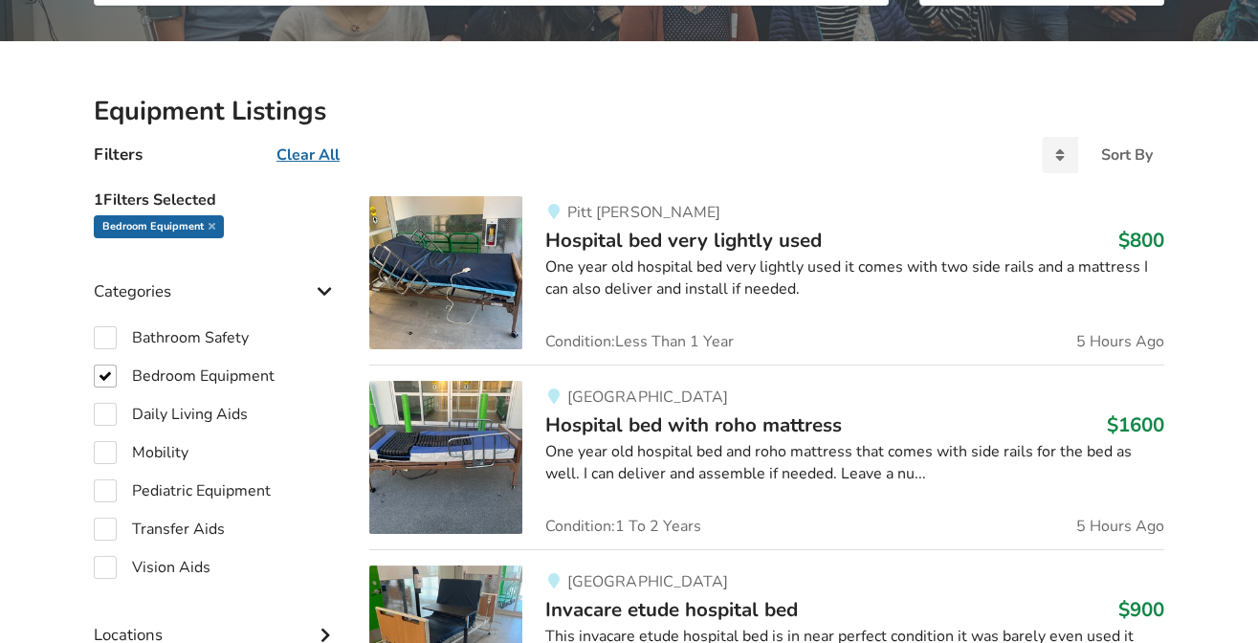
scroll to position [470, 0]
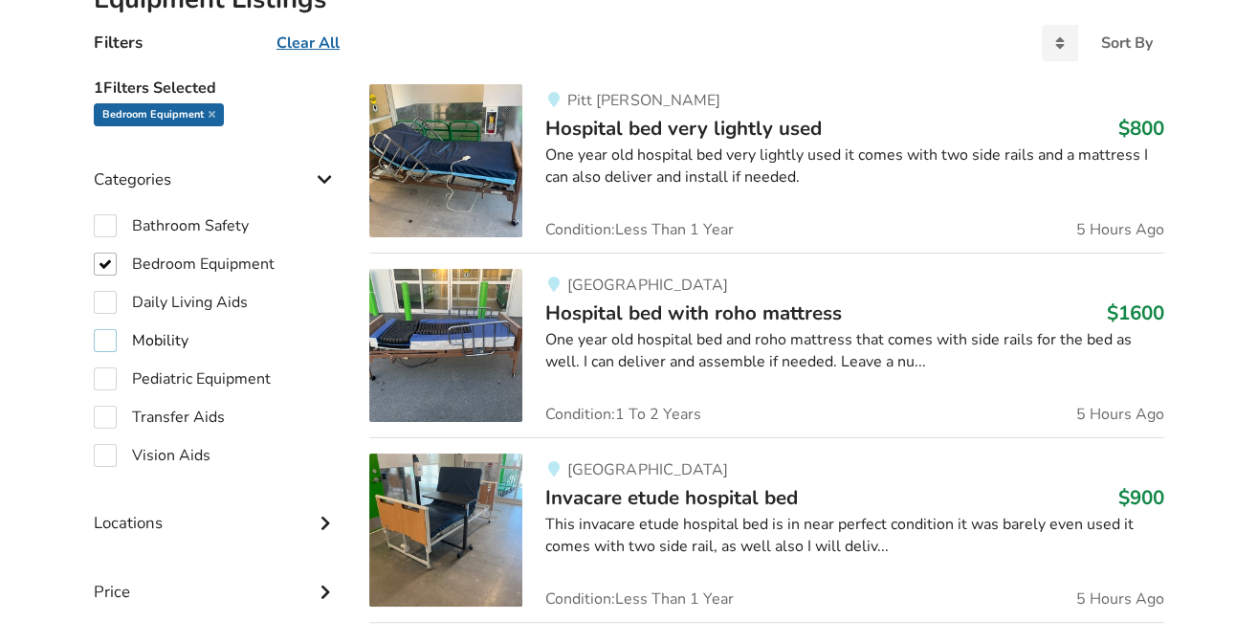
click at [109, 337] on label "Mobility" at bounding box center [141, 340] width 95 height 23
checkbox input "true"
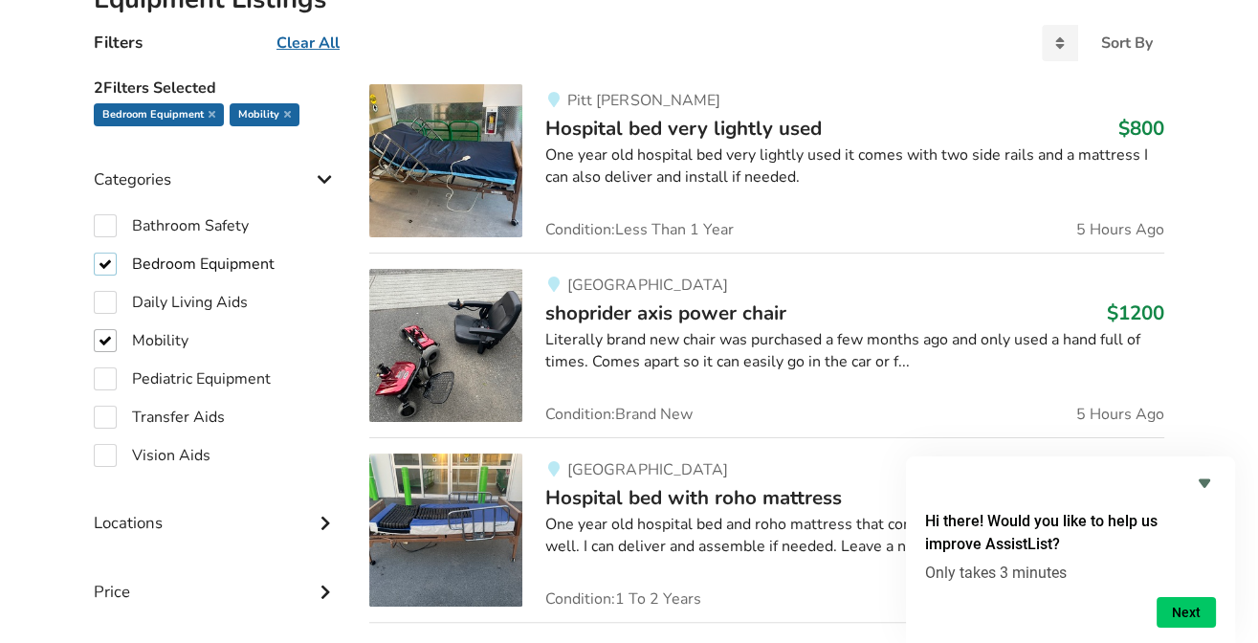
click at [102, 260] on label "Bedroom Equipment" at bounding box center [184, 264] width 181 height 23
checkbox input "false"
